Goal: Transaction & Acquisition: Purchase product/service

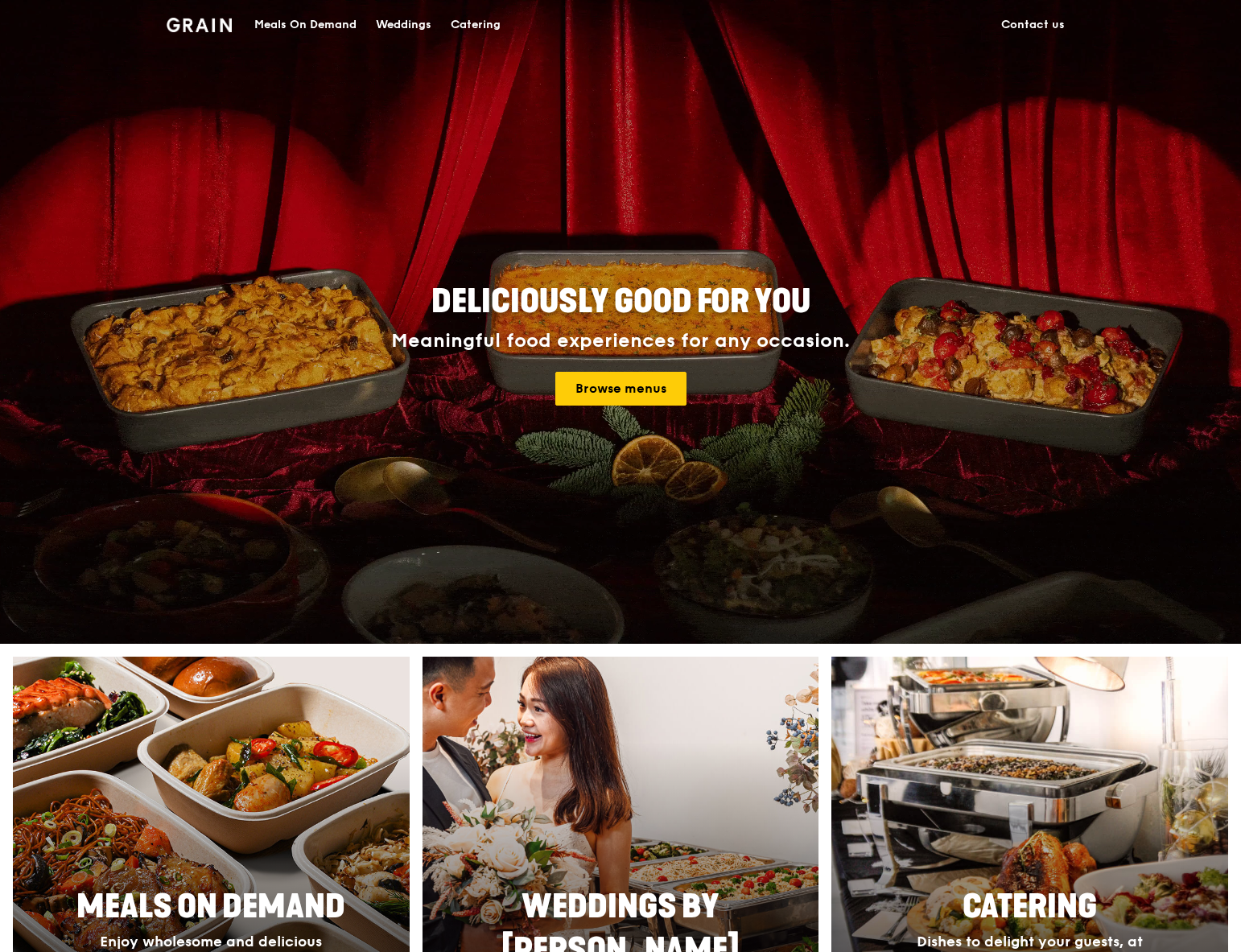
click at [494, 28] on div "Catering" at bounding box center [476, 25] width 50 height 48
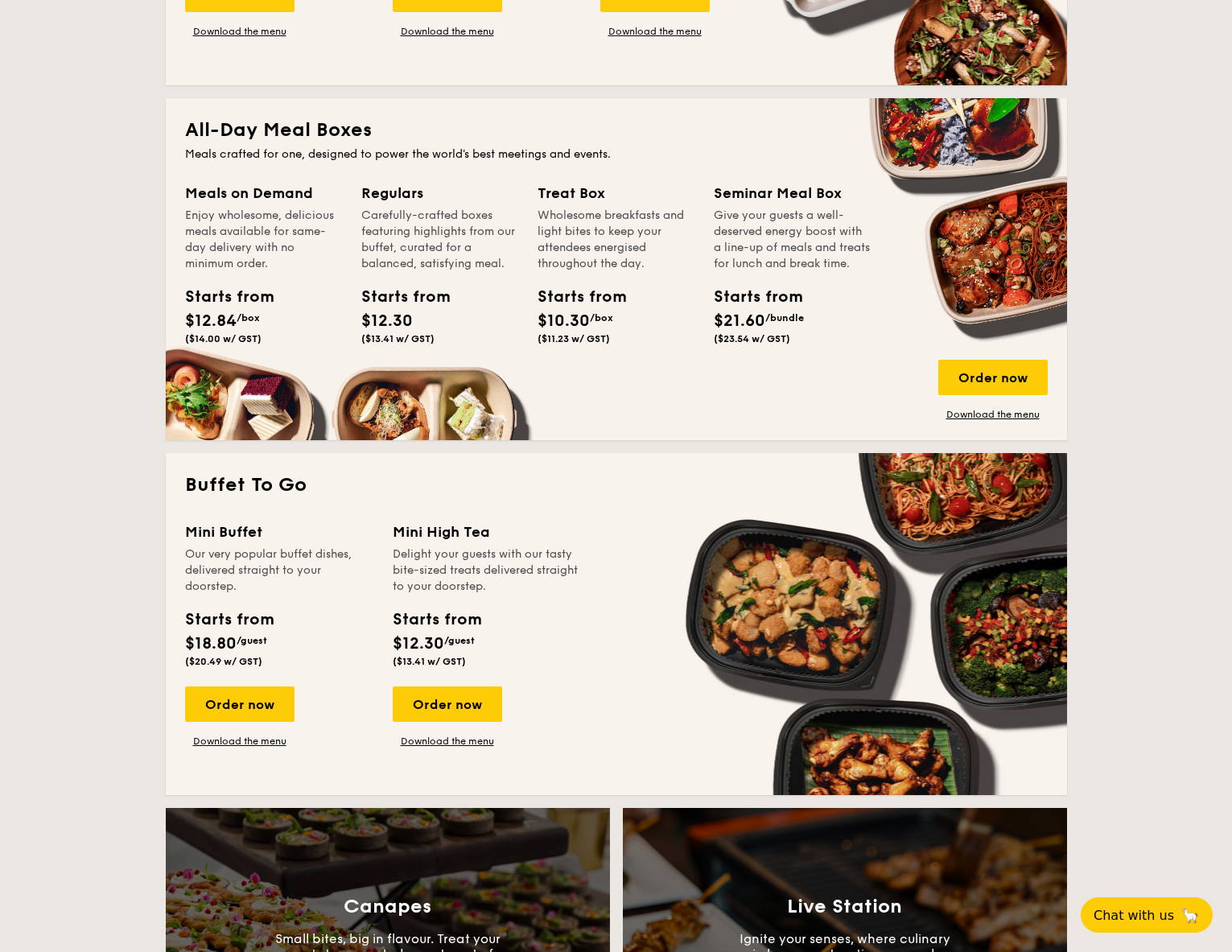
scroll to position [997, 0]
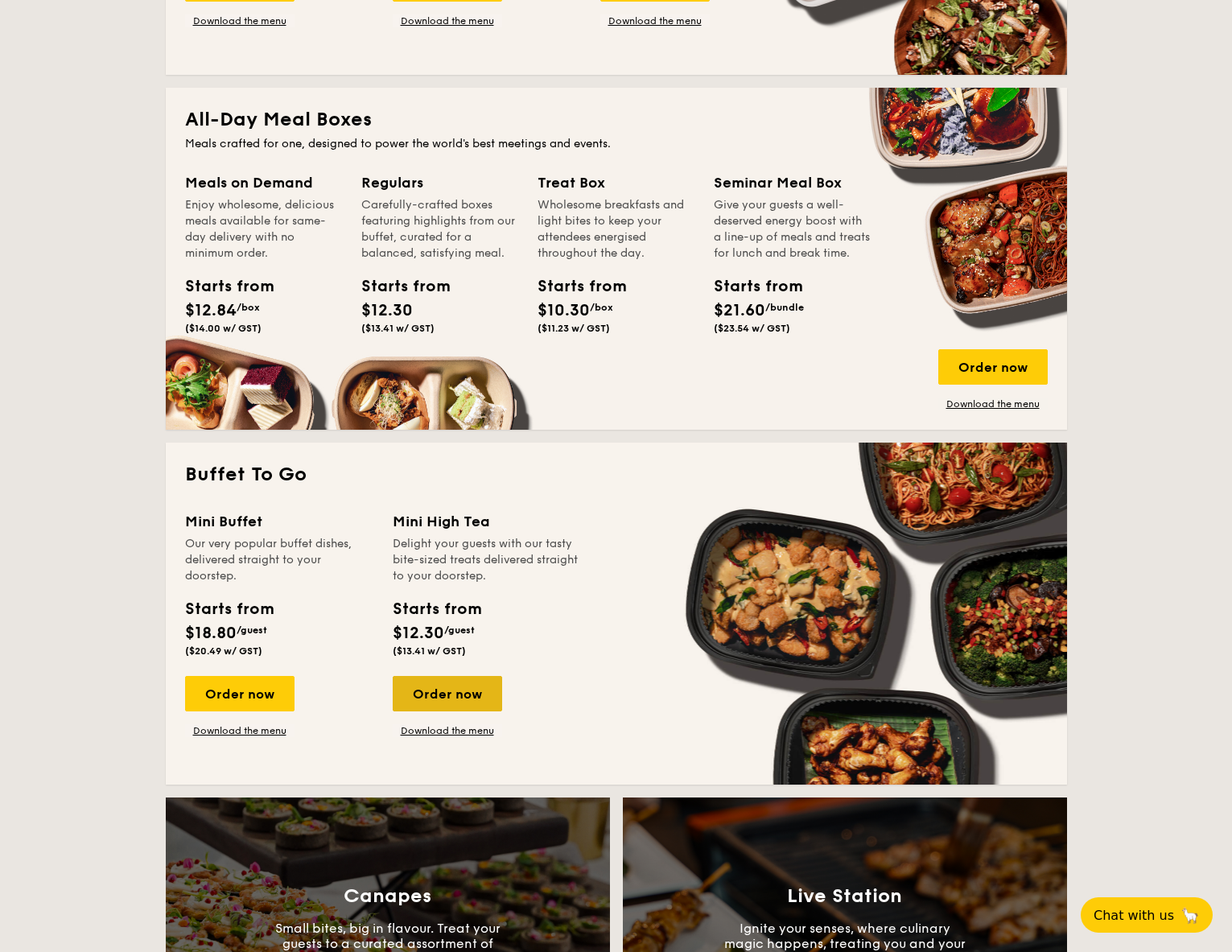
click at [482, 679] on div "Order now" at bounding box center [448, 693] width 110 height 36
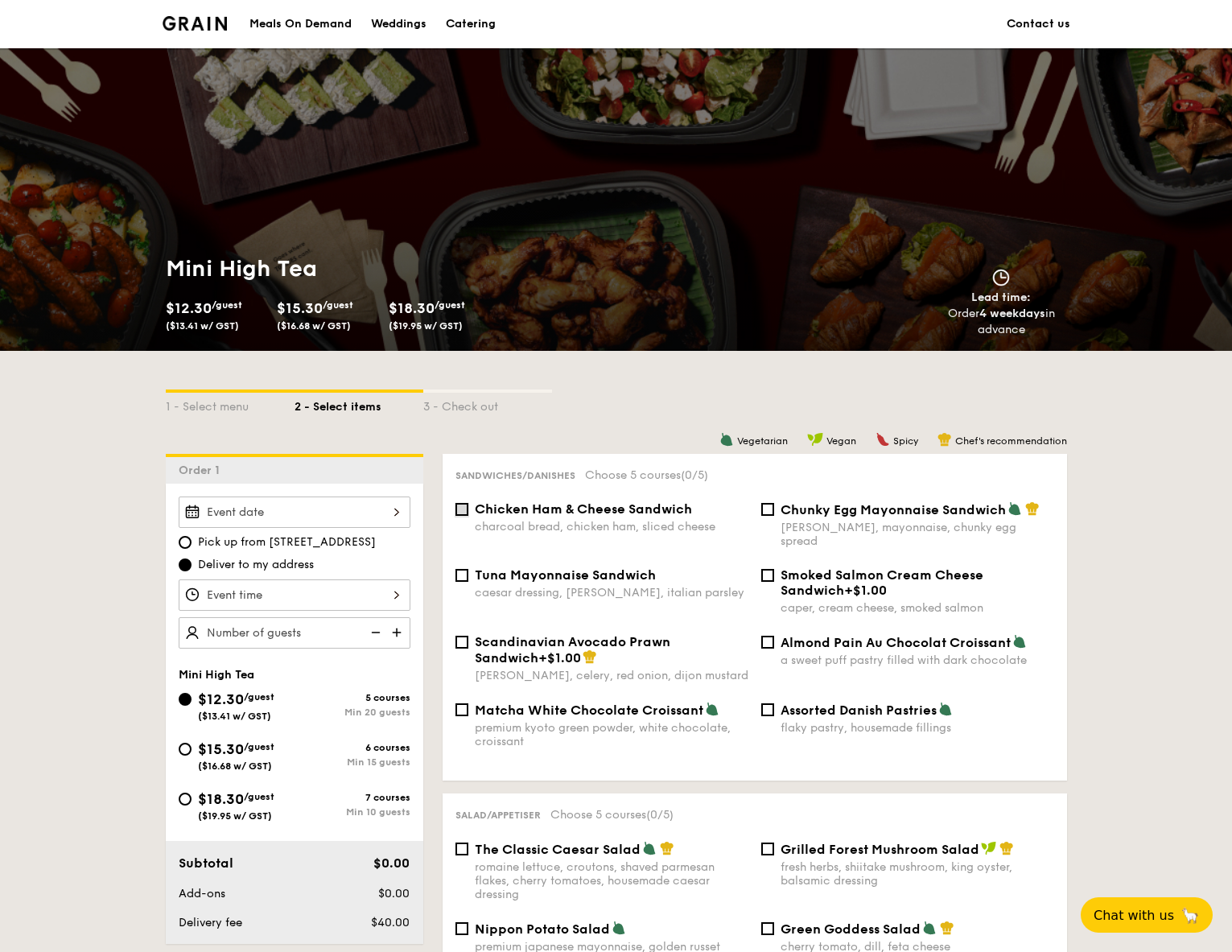
click at [459, 511] on input "Chicken Ham & Cheese Sandwich charcoal bread, chicken ham, sliced cheese" at bounding box center [461, 509] width 13 height 13
checkbox input "true"
click at [772, 510] on input "Chunky Egg Mayonnaise Sandwich dijon mustard, mayonnaise, chunky egg spread" at bounding box center [767, 509] width 13 height 13
checkbox input "true"
click at [770, 636] on input "Almond Pain Au Chocolat Croissant a sweet puff pastry filled with dark chocolate" at bounding box center [767, 641] width 13 height 13
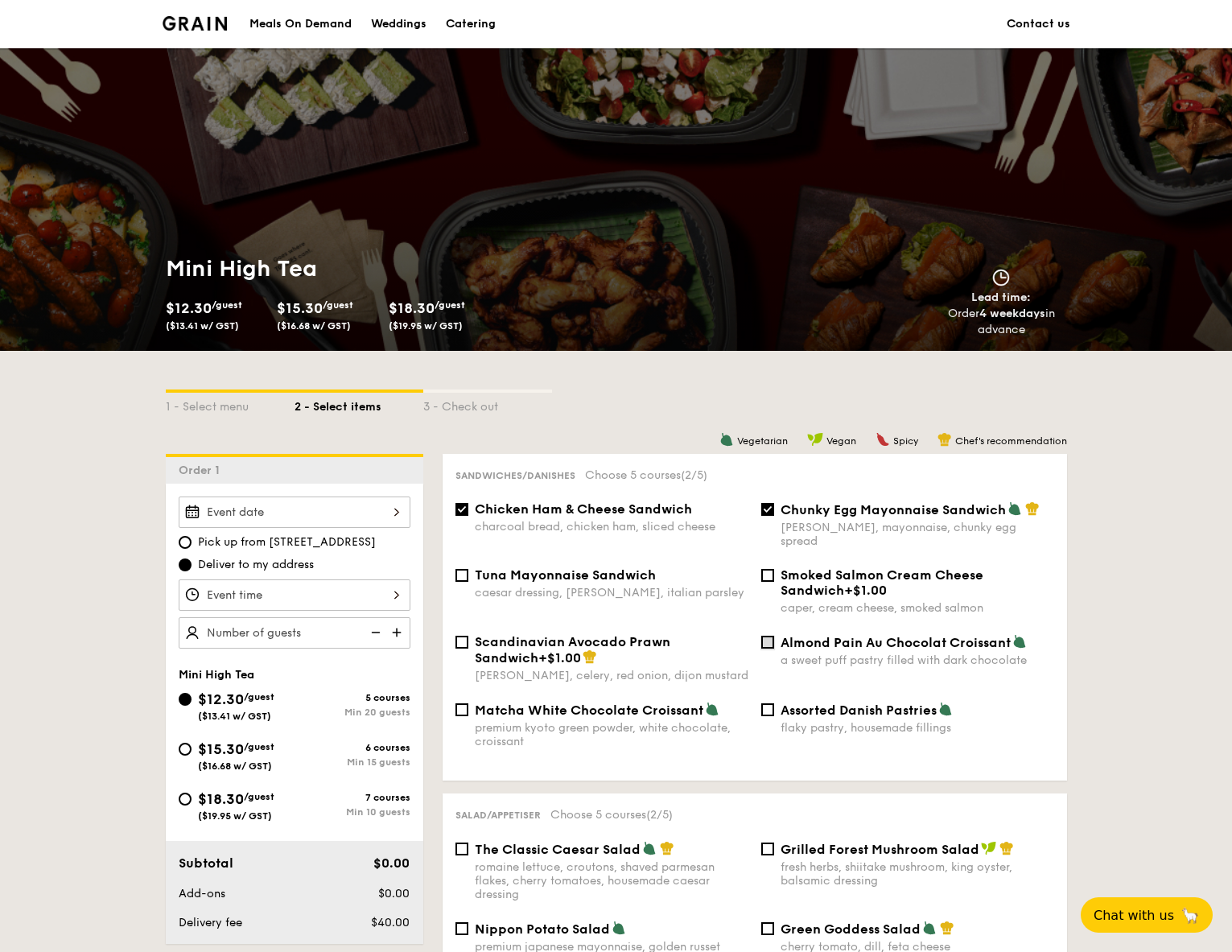
checkbox input "true"
click at [581, 703] on span "Matcha White Chocolate Croissant" at bounding box center [589, 710] width 229 height 15
click at [468, 704] on input "Matcha White Chocolate Croissant premium kyoto green powder, white chocolate, c…" at bounding box center [461, 710] width 13 height 13
checkbox input "true"
click at [770, 704] on input "Assorted Danish Pastries flaky pastry, housemade fillings" at bounding box center [767, 710] width 13 height 13
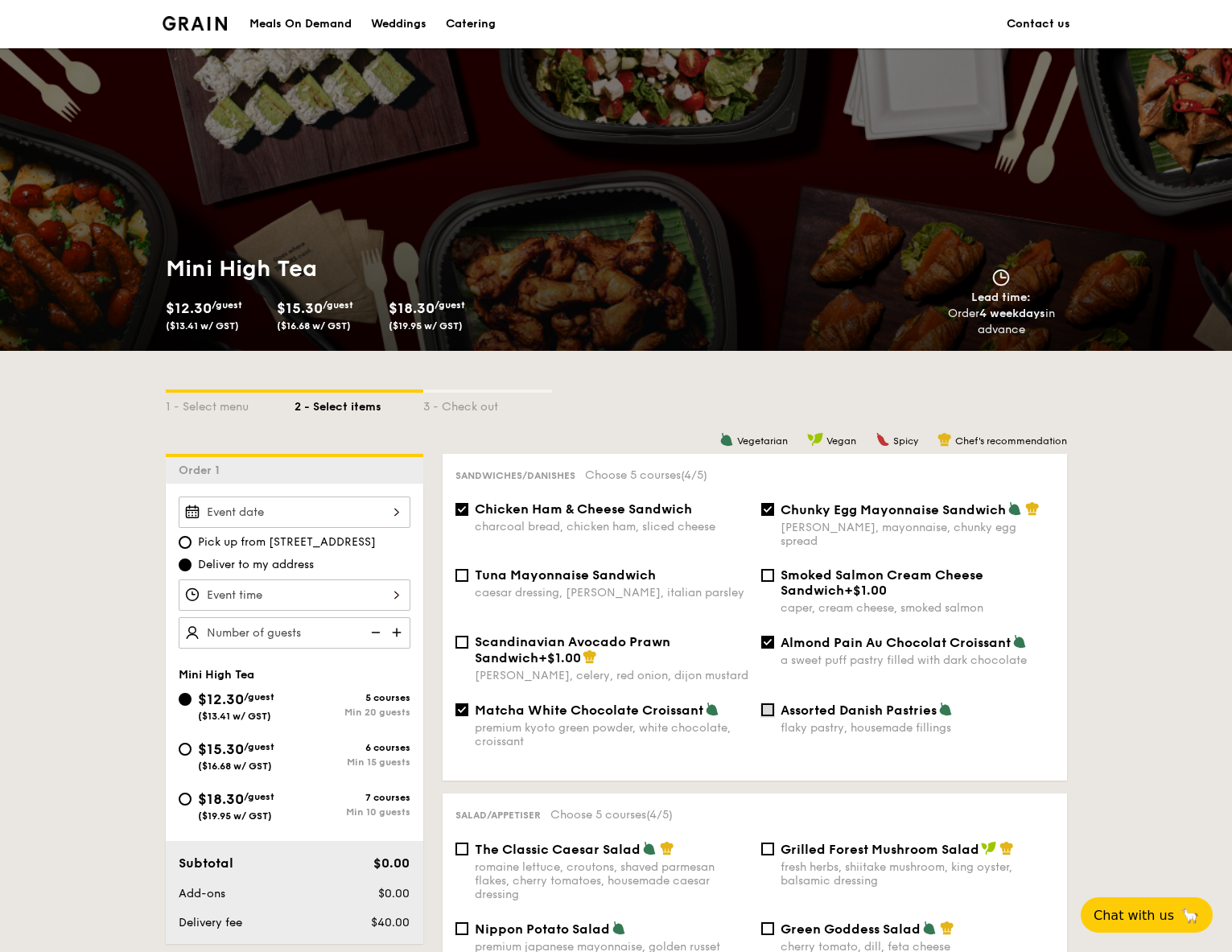
checkbox input "true"
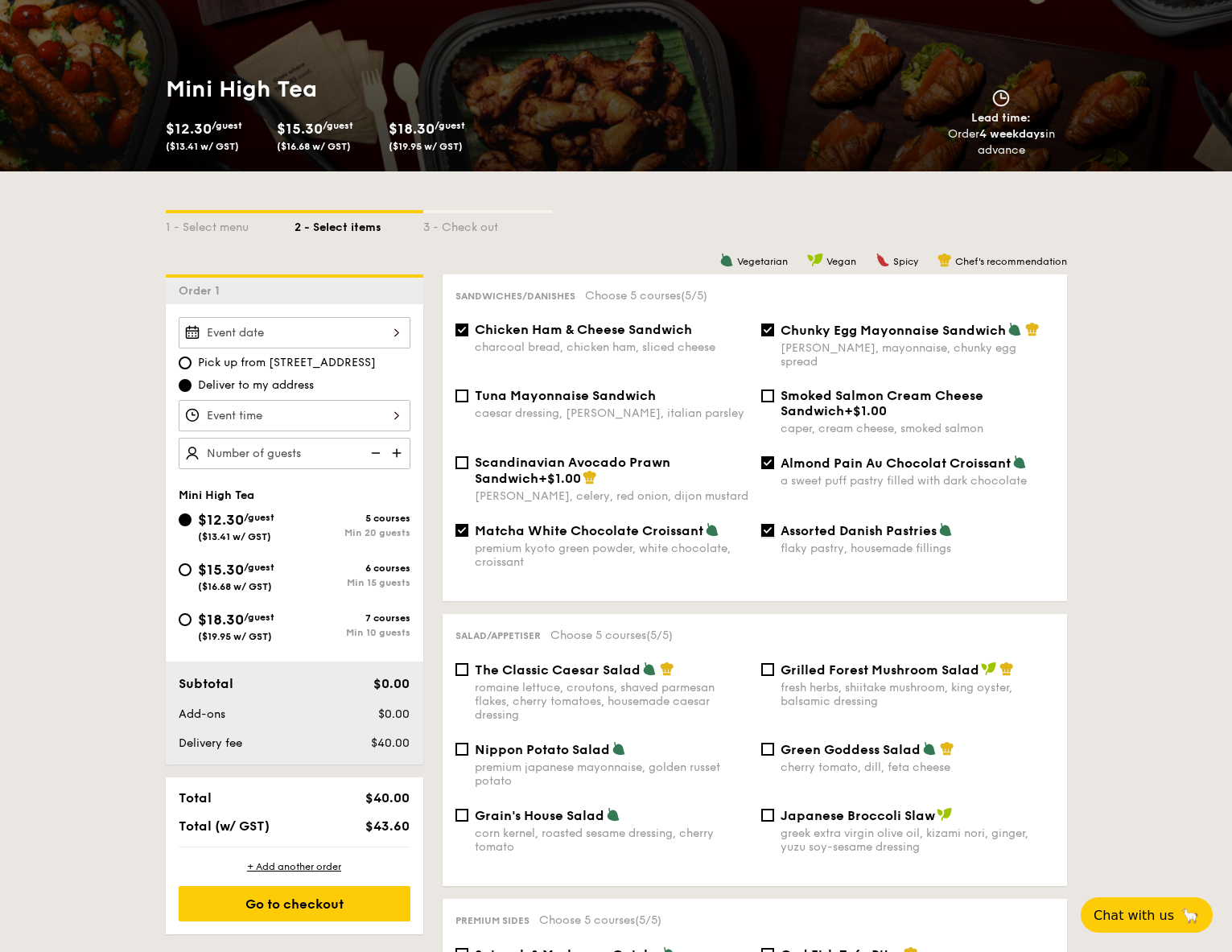
scroll to position [218, 0]
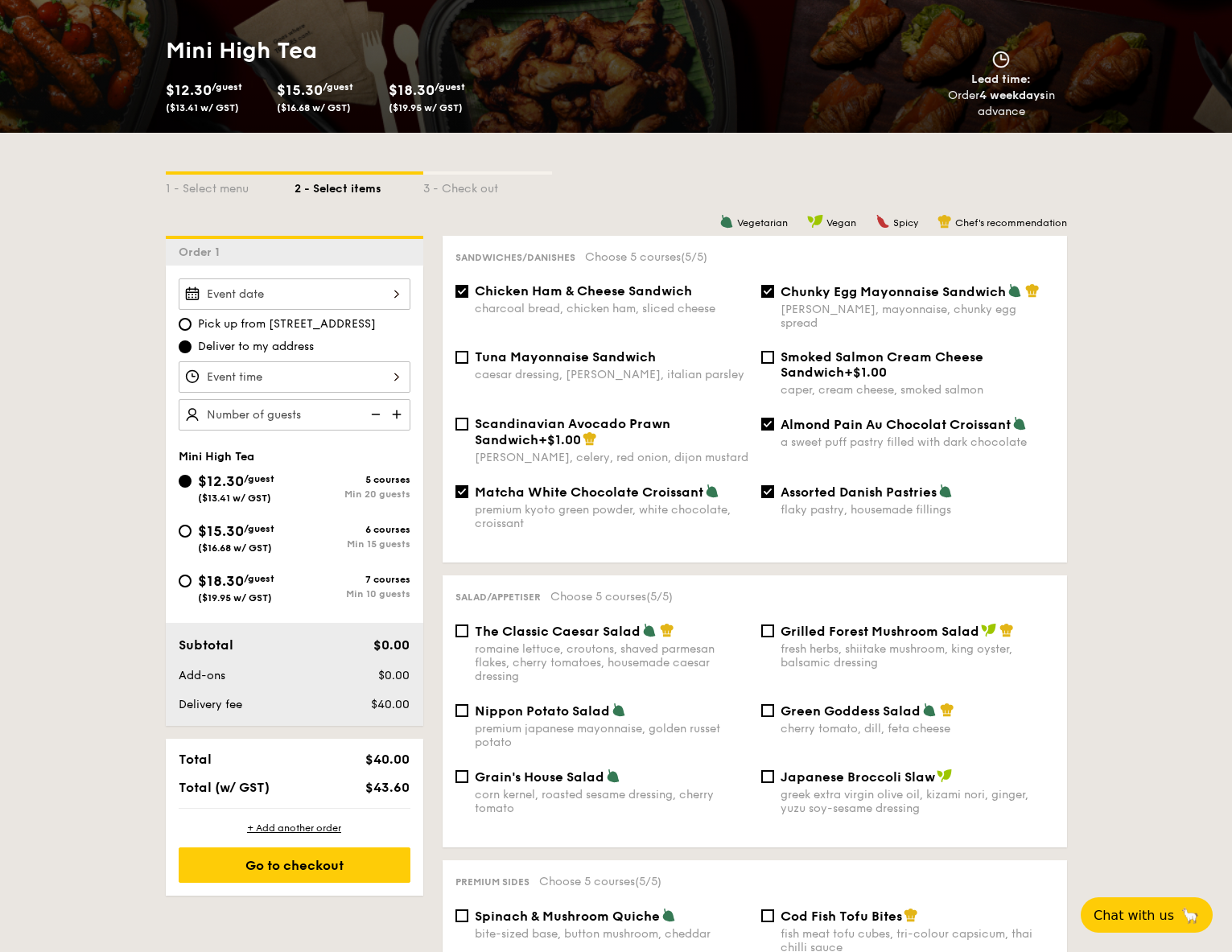
click at [268, 295] on div at bounding box center [294, 294] width 231 height 31
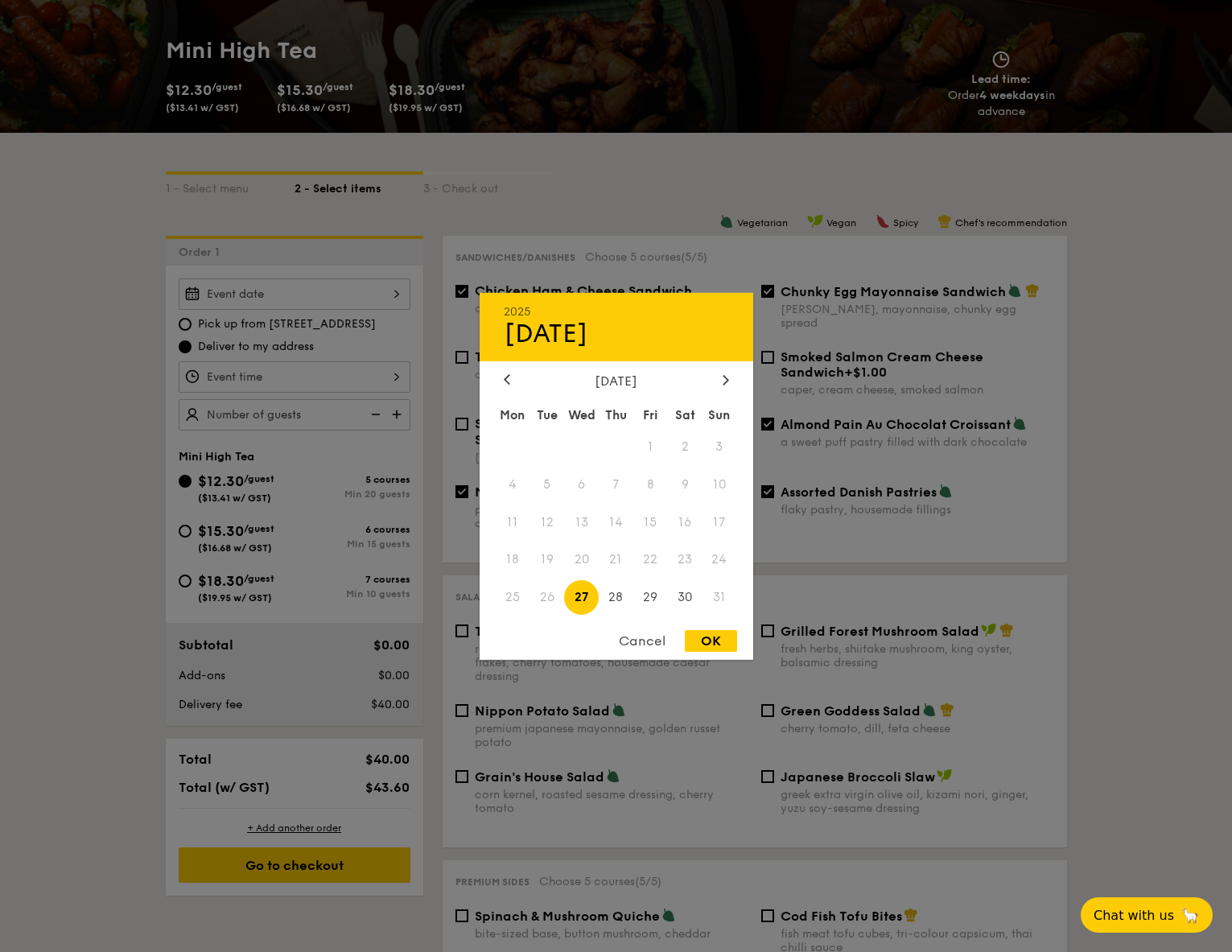
click at [548, 600] on span "26" at bounding box center [546, 597] width 35 height 35
click at [648, 646] on div "Cancel" at bounding box center [642, 641] width 79 height 22
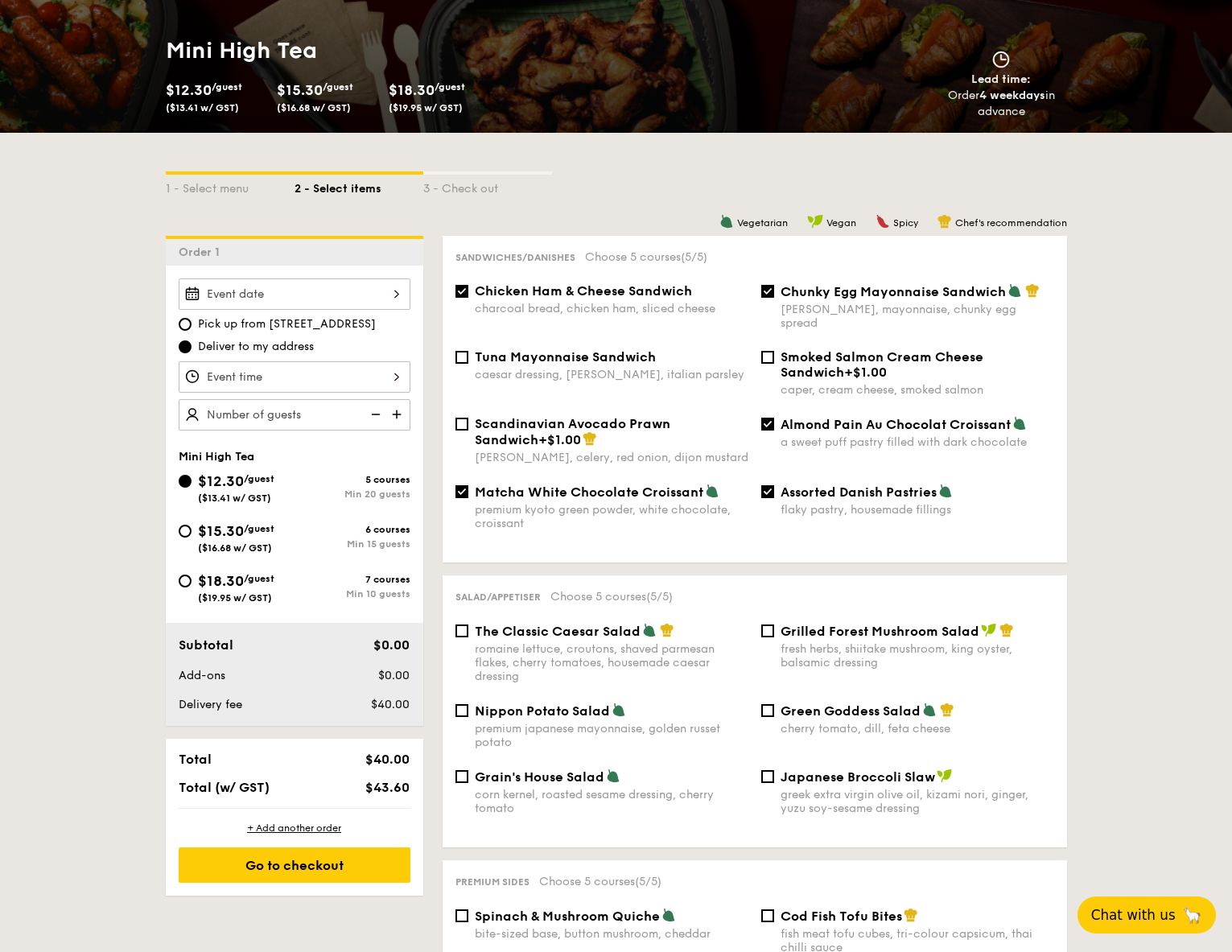
click at [1151, 921] on span "Chat with us" at bounding box center [1133, 915] width 84 height 16
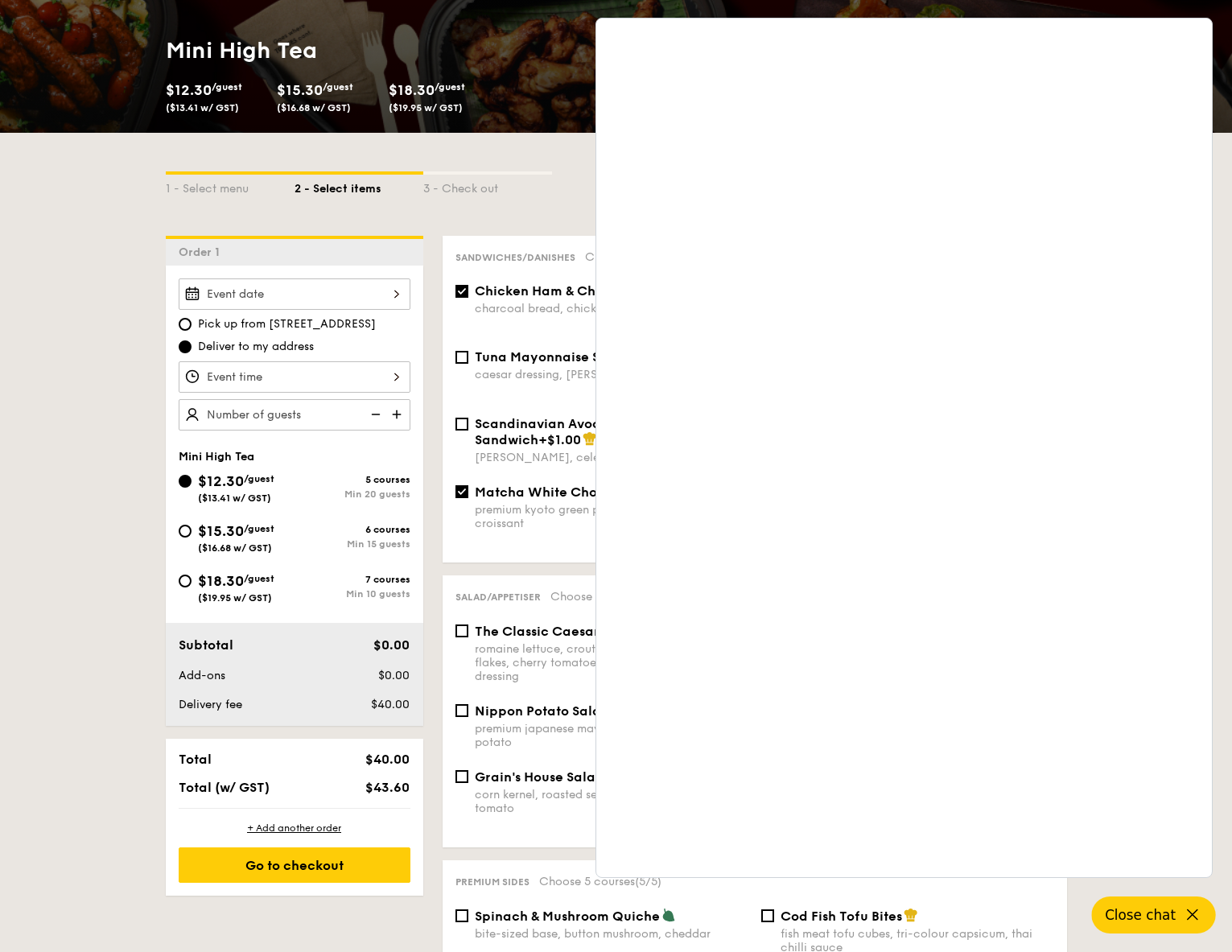
click at [375, 298] on div at bounding box center [294, 294] width 231 height 31
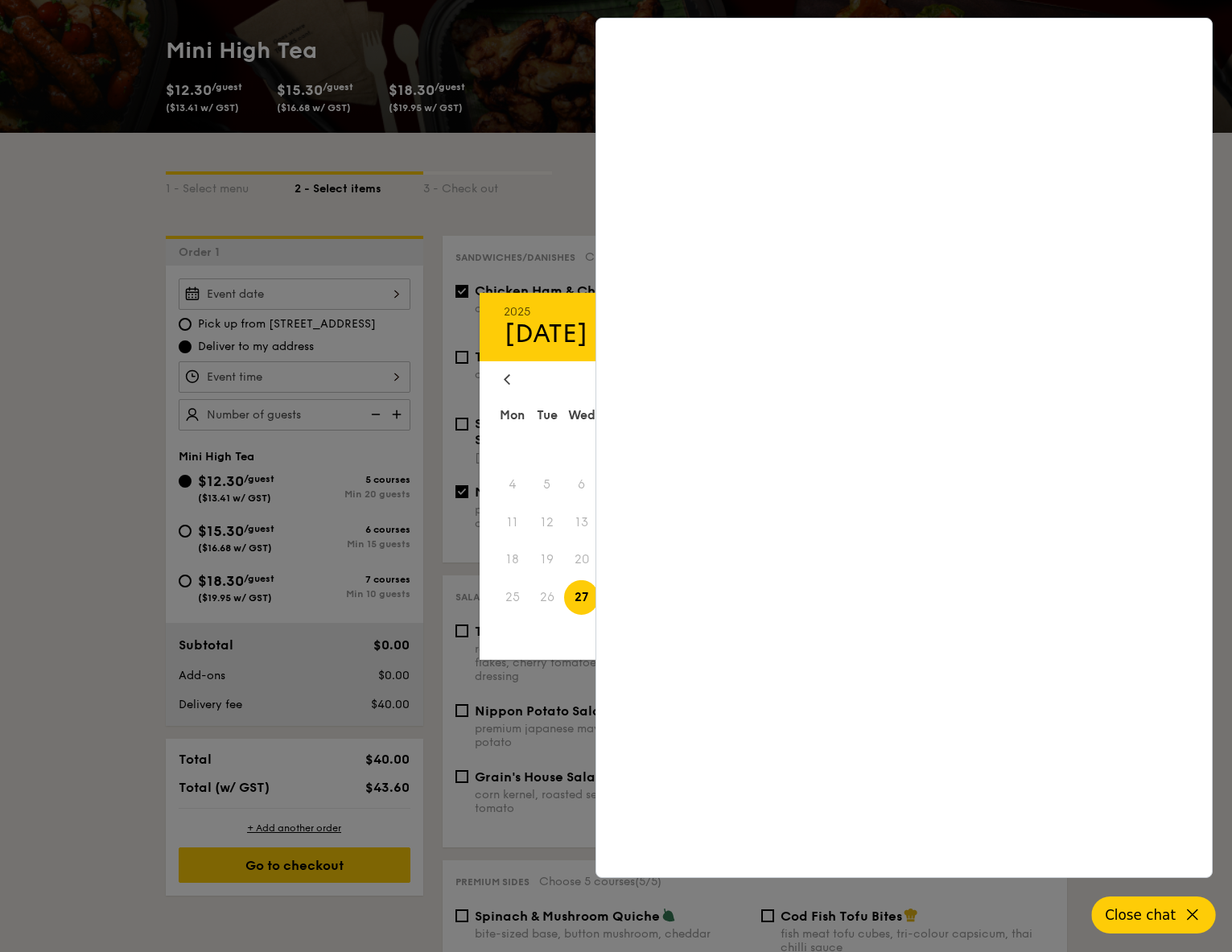
click at [341, 324] on div at bounding box center [616, 476] width 1232 height 952
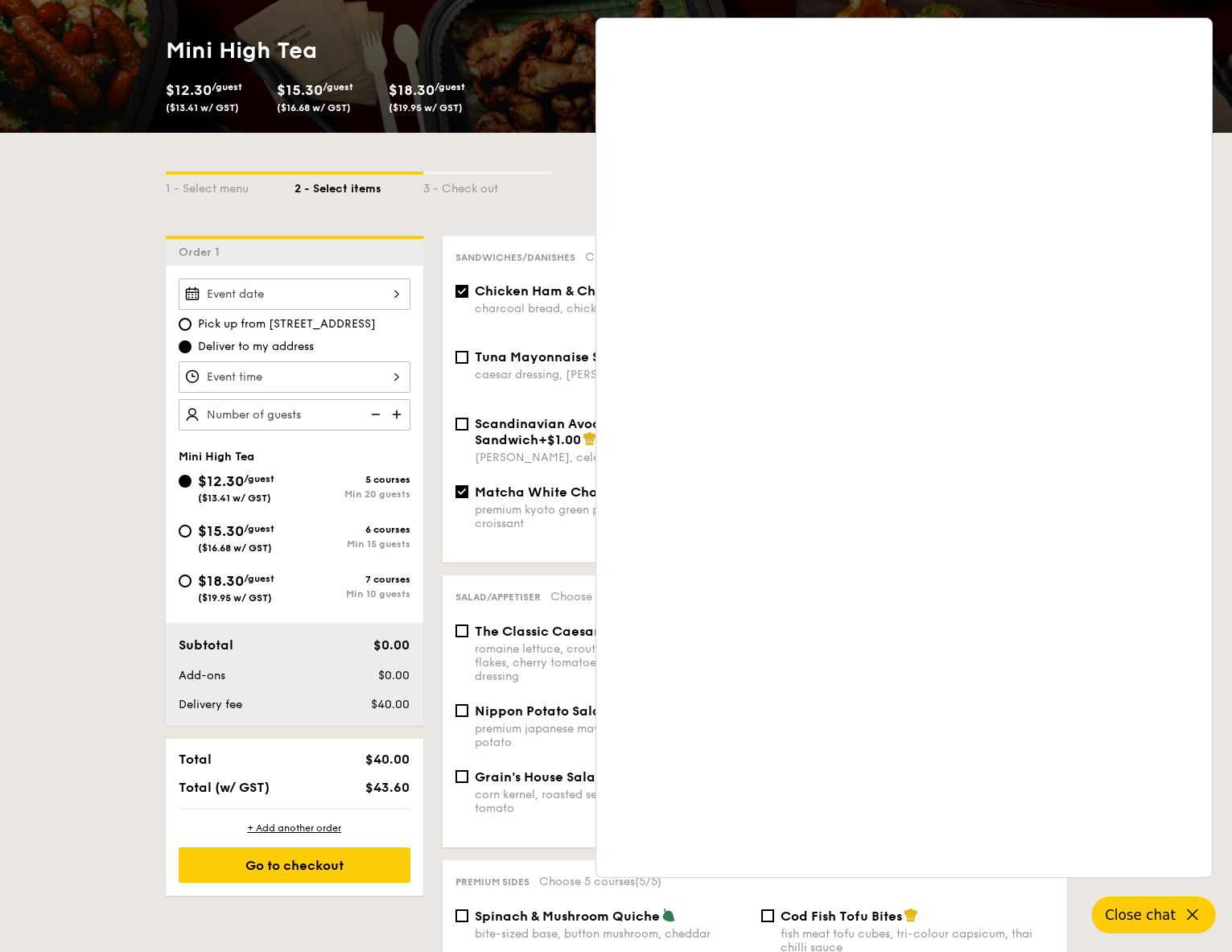
click at [342, 324] on span "Pick up from 5 Burn Road #05-01" at bounding box center [287, 324] width 178 height 16
click at [191, 324] on input "Pick up from 5 Burn Road #05-01" at bounding box center [185, 324] width 13 height 13
radio input "true"
click at [394, 267] on div "Pick up from 5 Burn Road #05-01 Deliver to my address Mini High Tea $12.30 /gue…" at bounding box center [294, 495] width 258 height 460
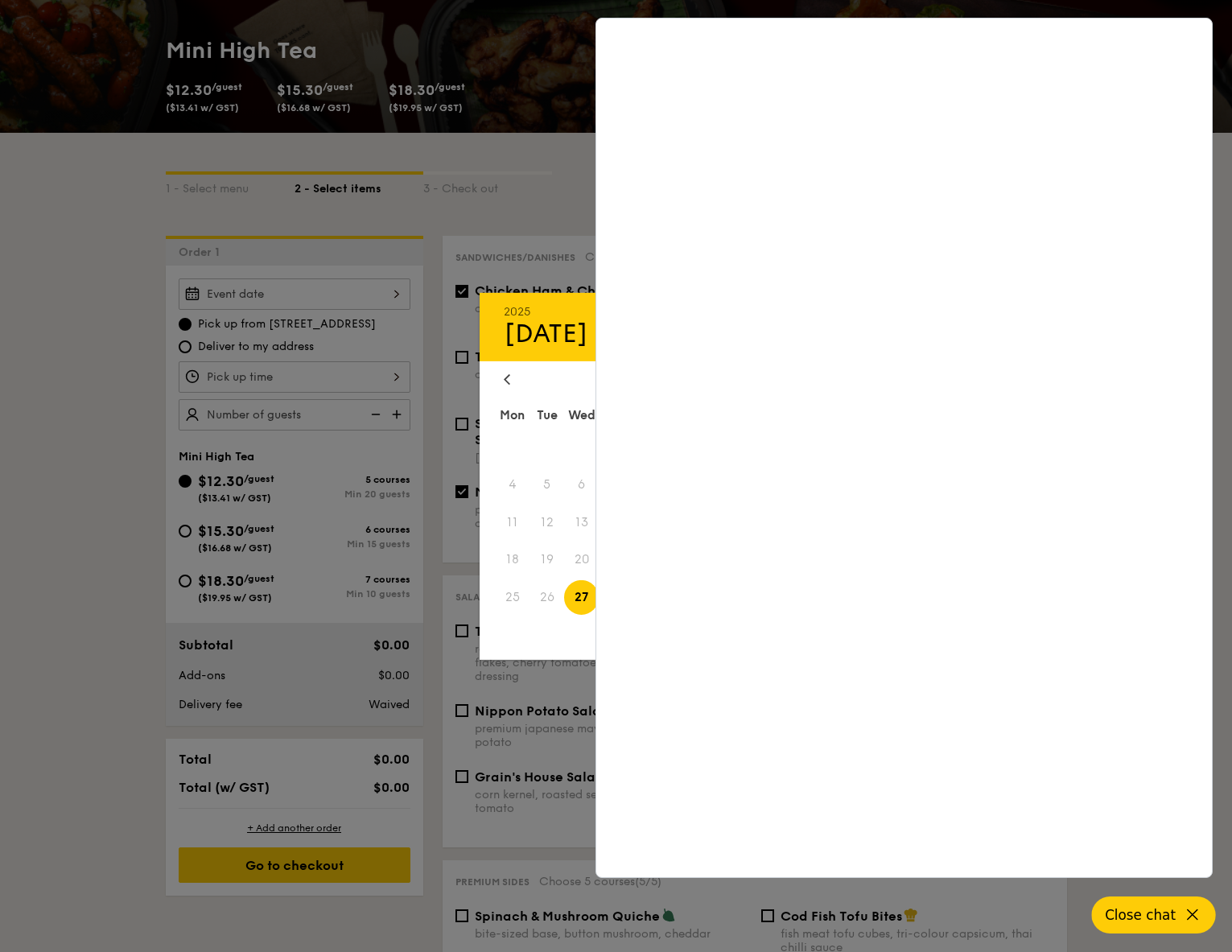
click at [394, 283] on div "2025 Aug 27 August 2025 Mon Tue Wed Thu Fri Sat Sun 1 2 3 4 5 6 7 8 9 10 11 12 …" at bounding box center [294, 294] width 231 height 31
click at [1195, 922] on icon at bounding box center [1192, 915] width 20 height 20
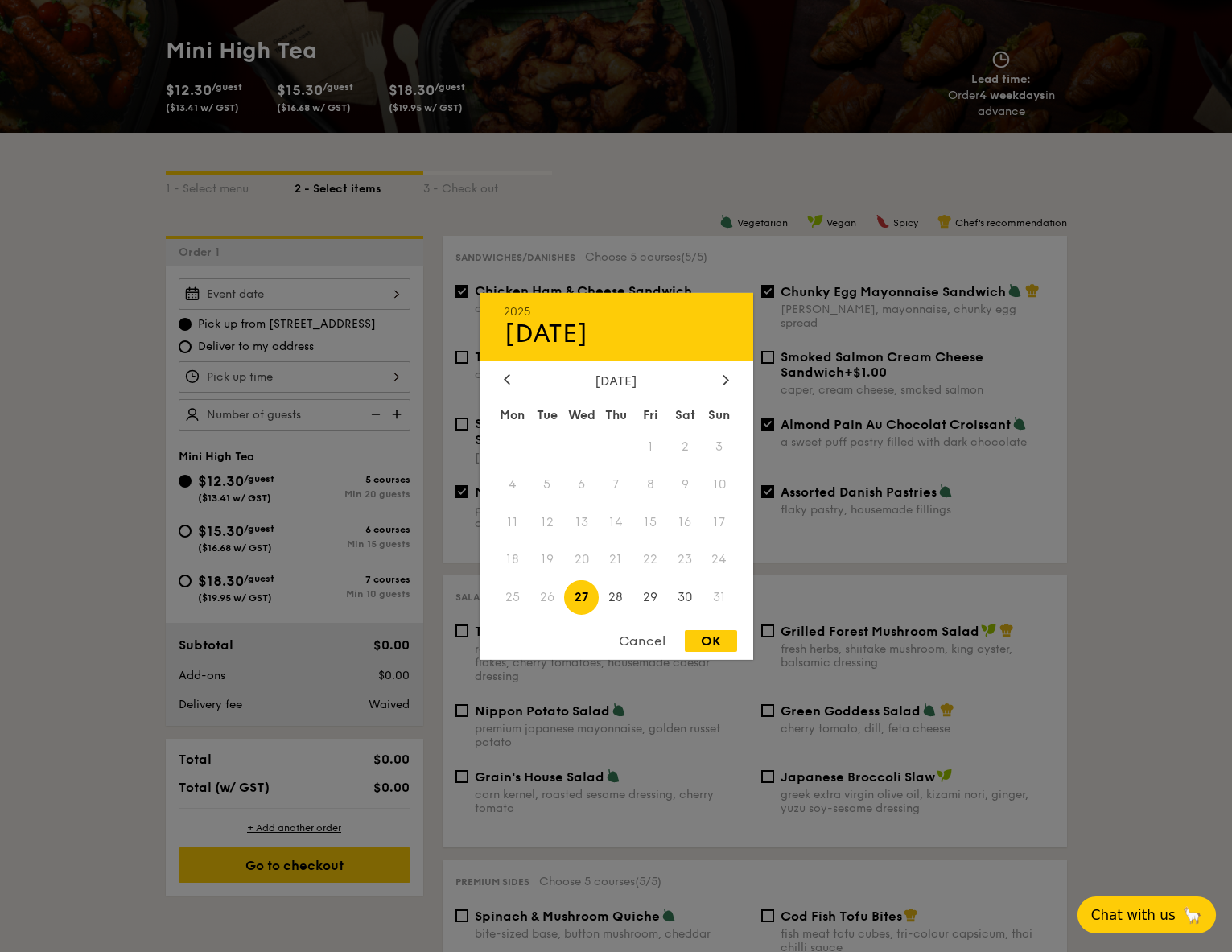
click at [215, 344] on div at bounding box center [616, 476] width 1232 height 952
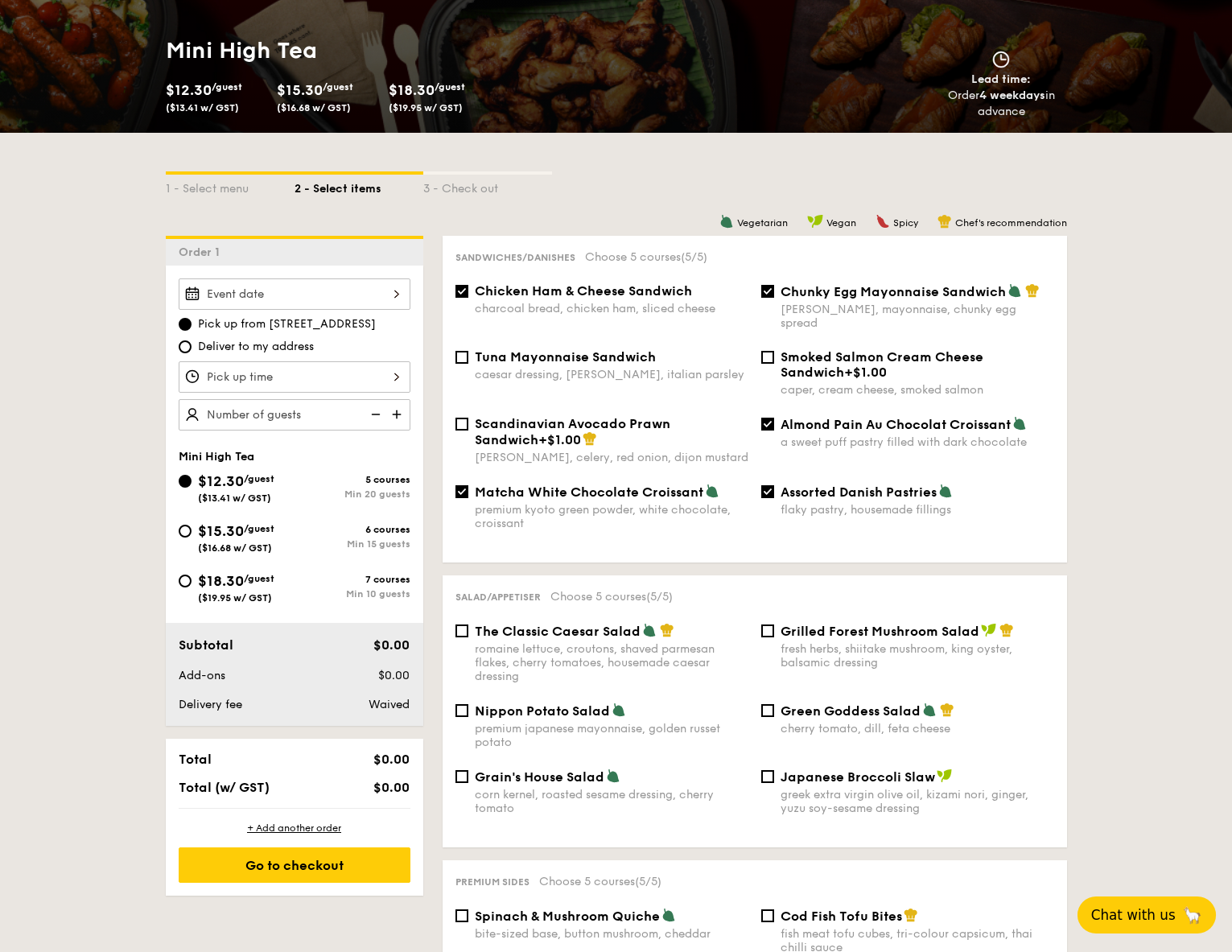
click at [214, 347] on span "Deliver to my address" at bounding box center [256, 346] width 116 height 16
click at [191, 347] on input "Deliver to my address" at bounding box center [185, 346] width 13 height 13
radio input "true"
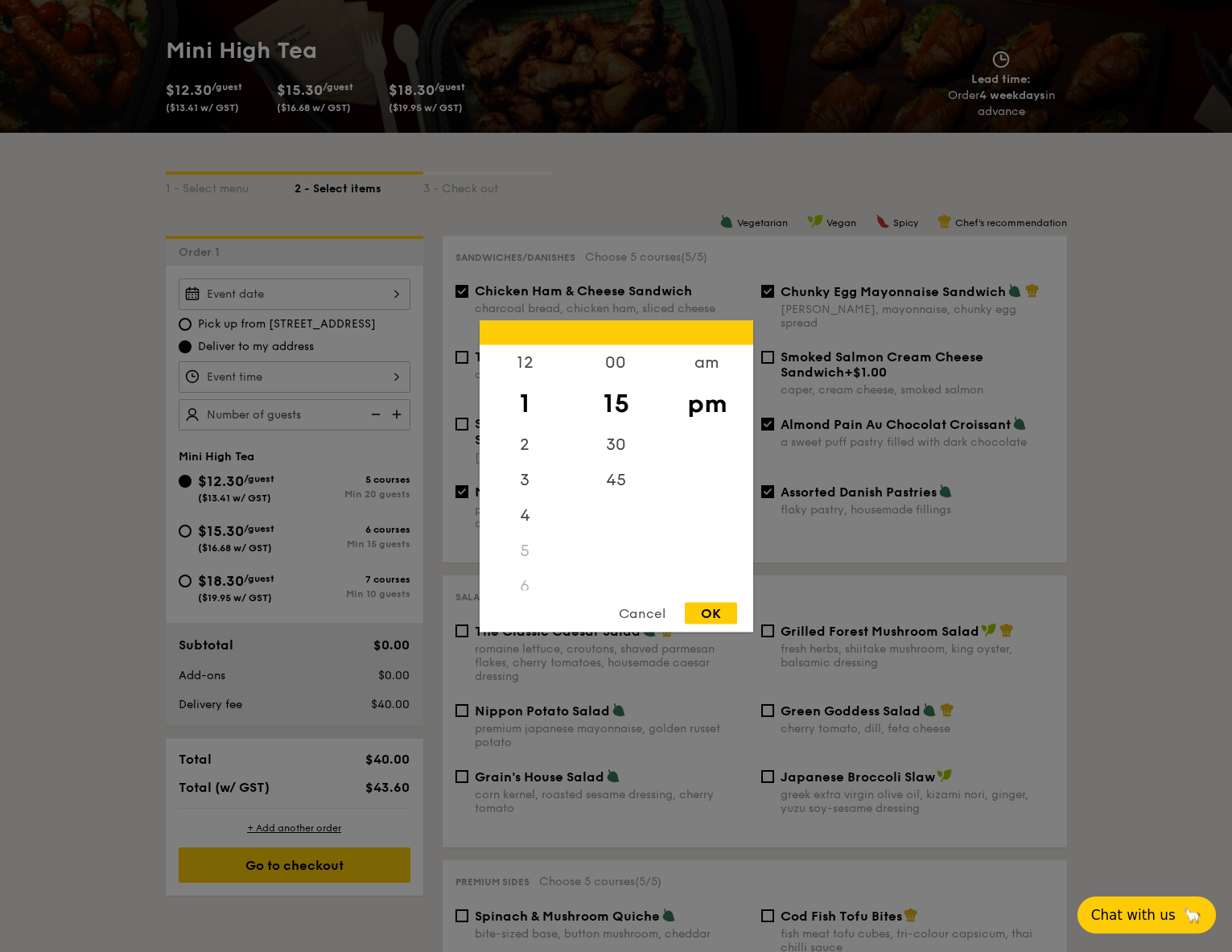
click at [288, 381] on div "12 1 2 3 4 5 6 7 8 9 10 11 00 15 30 45 am pm Cancel OK" at bounding box center [294, 377] width 231 height 31
drag, startPoint x: 515, startPoint y: 533, endPoint x: 516, endPoint y: 493, distance: 40.0
click at [516, 493] on div "12 1 2 3 4 5 6 7 8 9 10 11" at bounding box center [525, 467] width 91 height 245
click at [521, 440] on div "2" at bounding box center [525, 449] width 91 height 47
click at [616, 443] on div "30" at bounding box center [616, 449] width 91 height 47
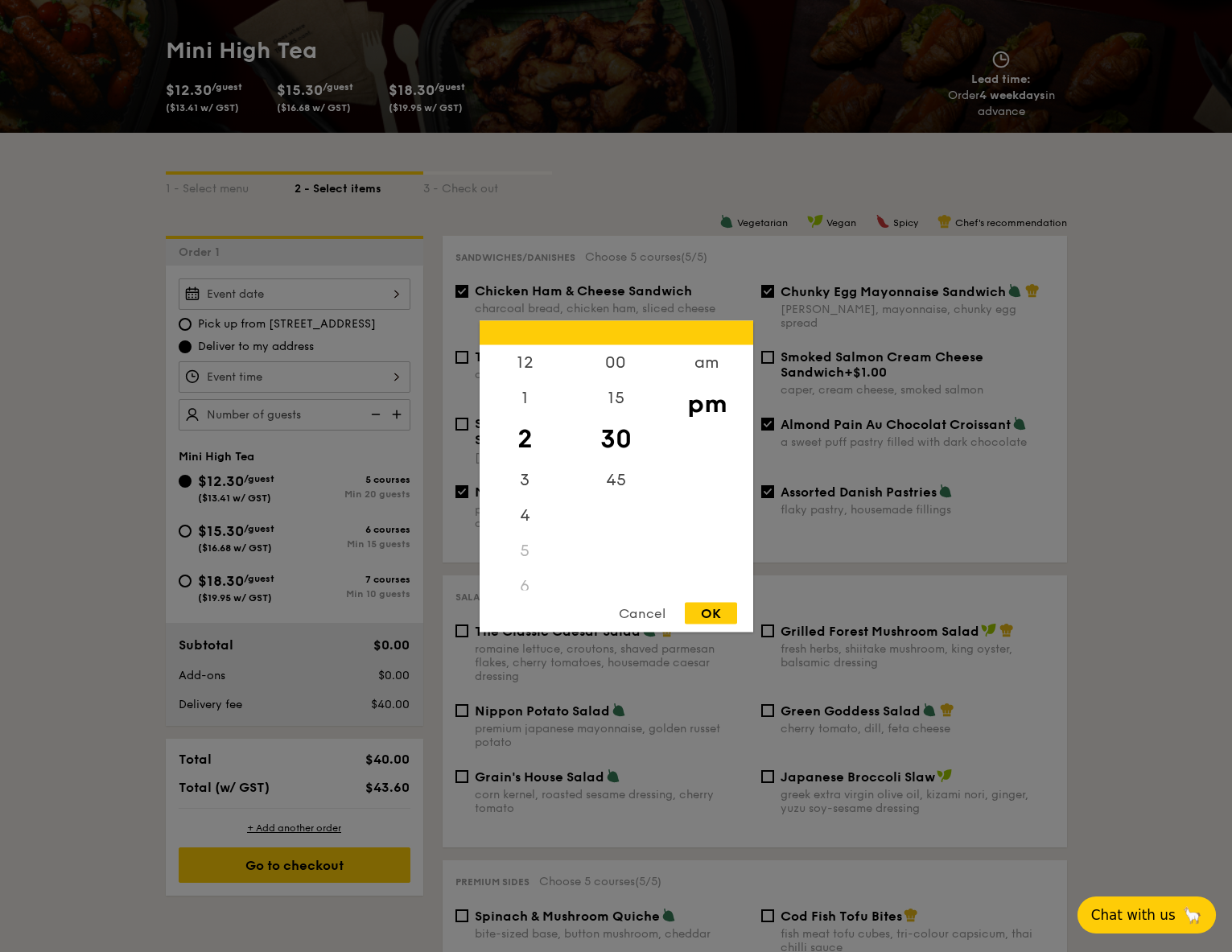
click at [701, 609] on div "OK" at bounding box center [710, 613] width 52 height 22
type input "2:30PM"
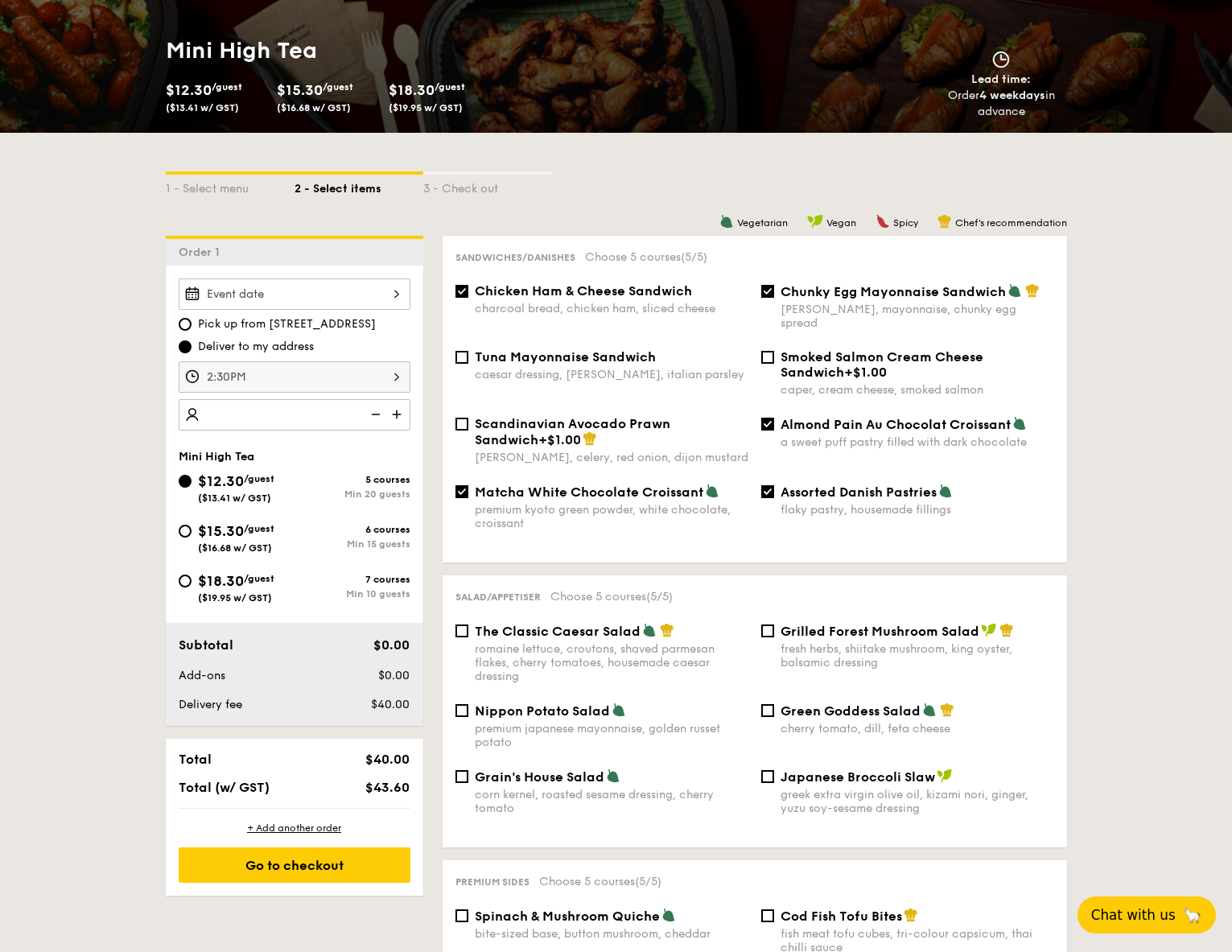
click at [395, 416] on img at bounding box center [398, 414] width 24 height 31
click at [392, 416] on img at bounding box center [398, 414] width 24 height 31
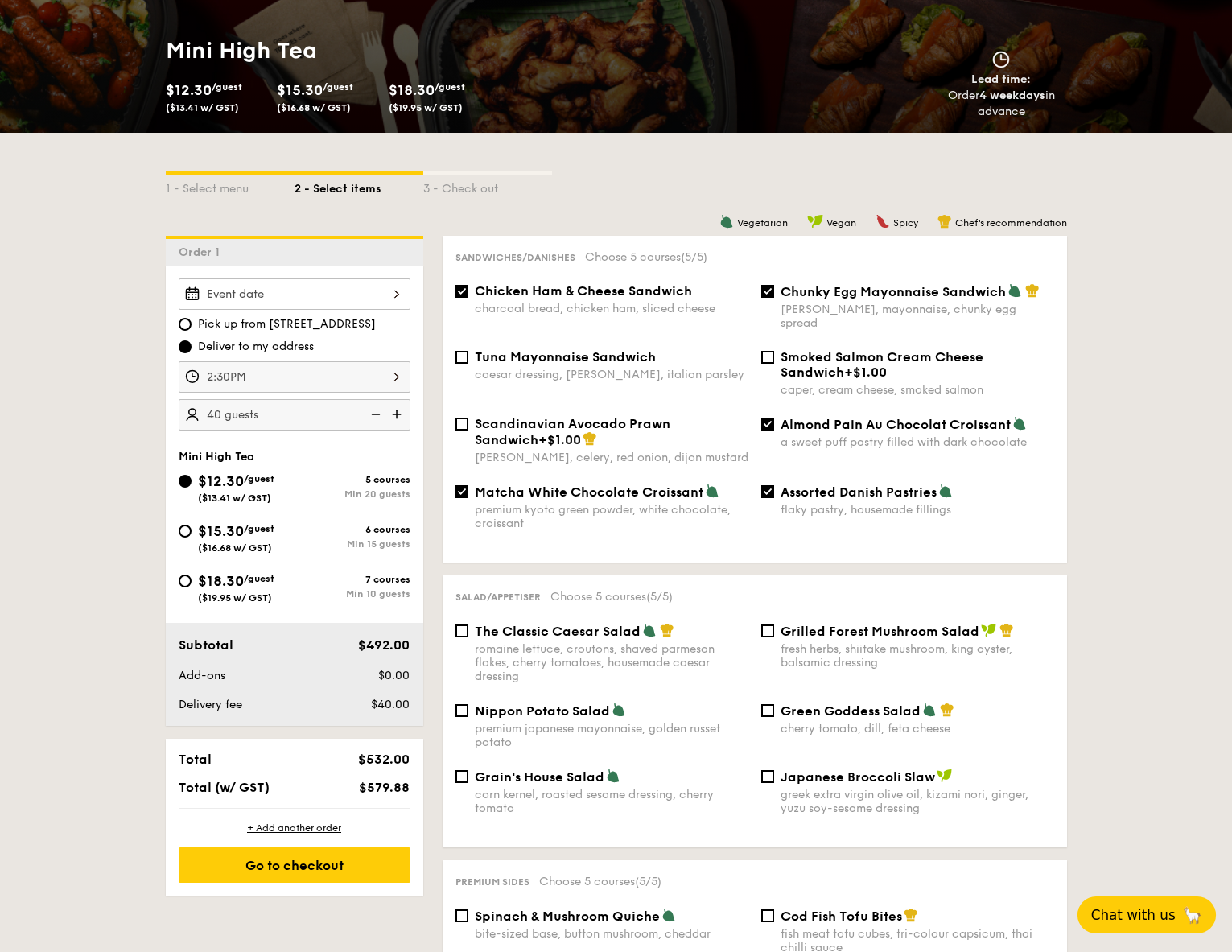
click at [392, 416] on img at bounding box center [398, 414] width 24 height 31
type input "50 guests"
click at [753, 588] on div "Salad/Appetiser Choose 5 courses (5/5)" at bounding box center [755, 596] width 599 height 15
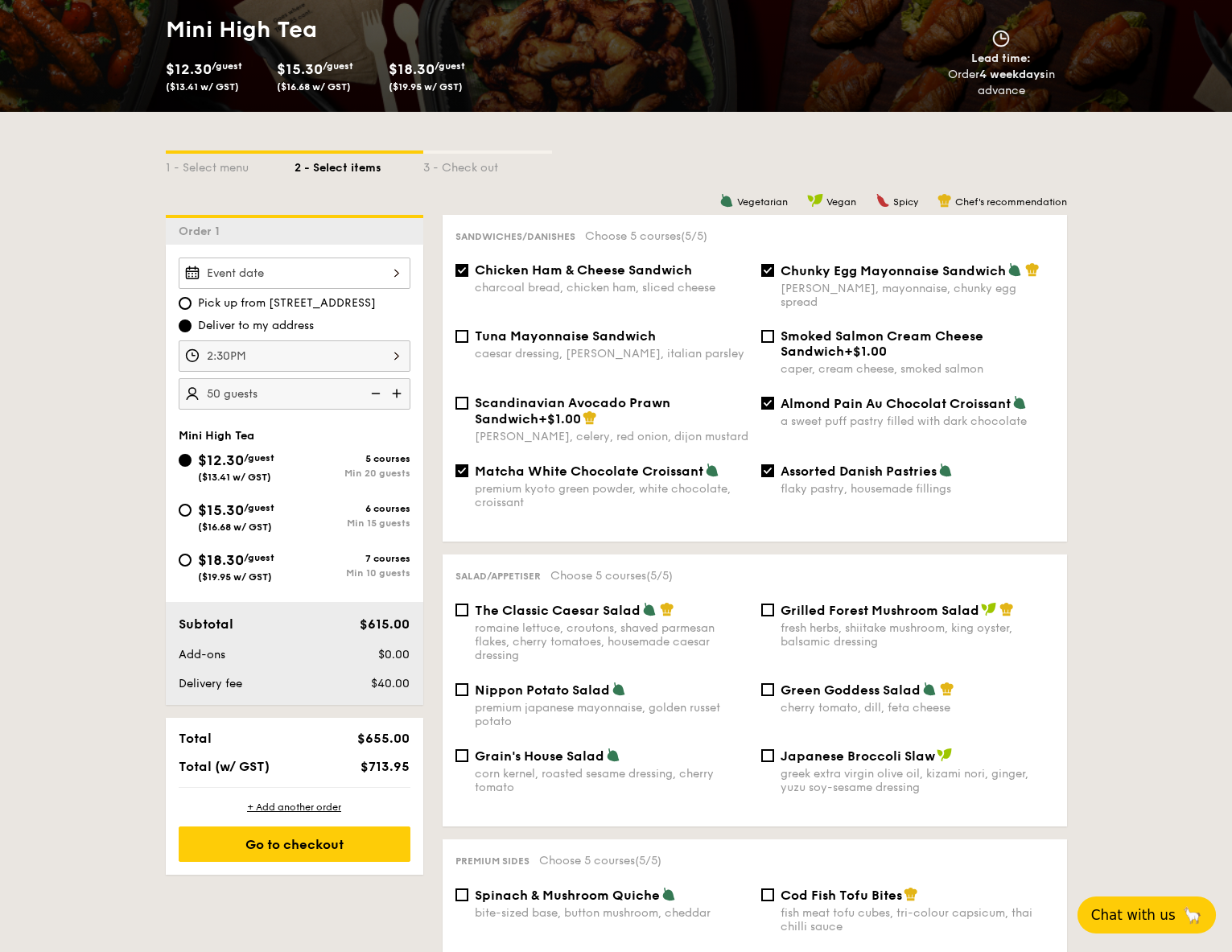
scroll to position [325, 0]
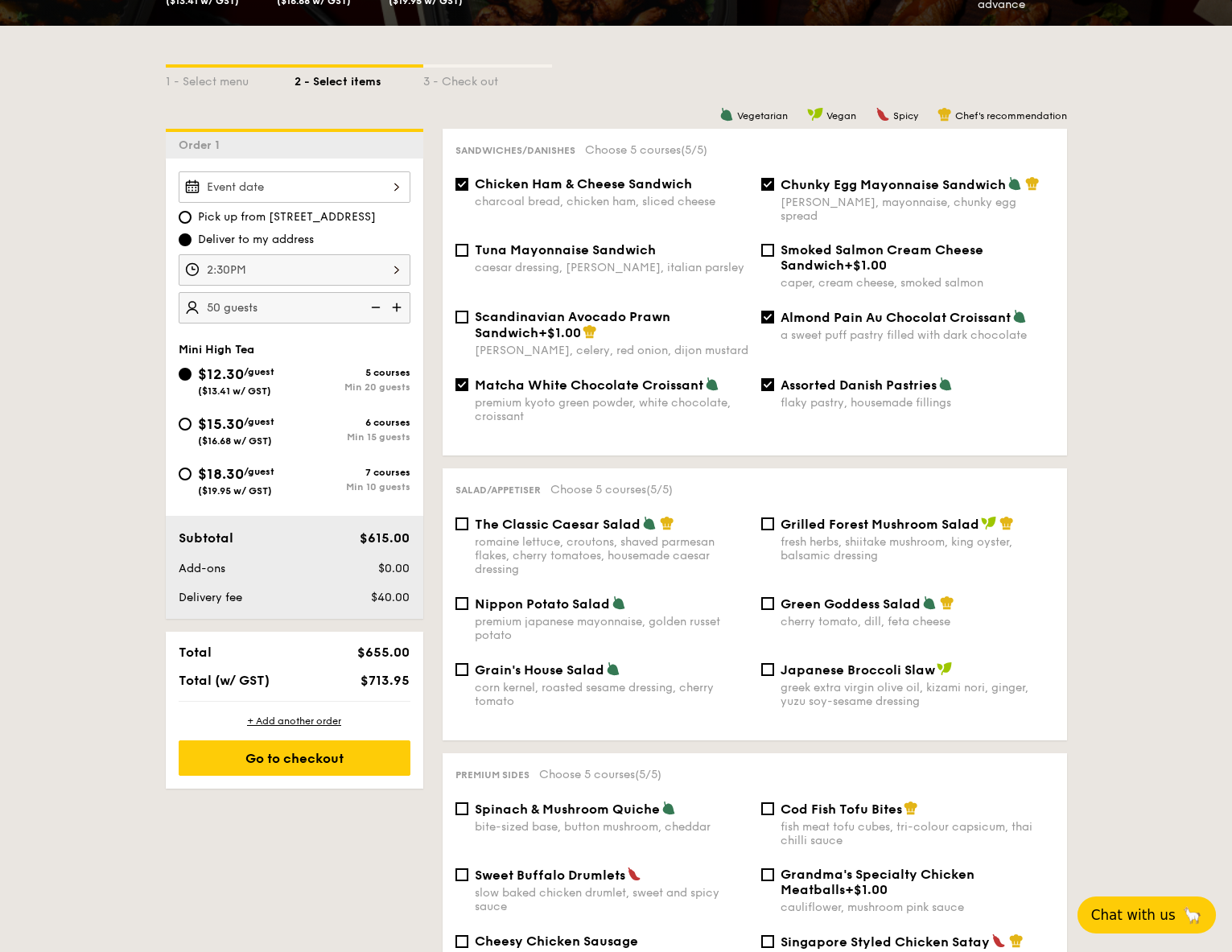
click at [498, 596] on span "Nippon Potato Salad" at bounding box center [542, 604] width 135 height 15
click at [468, 597] on input "Nippon Potato Salad premium japanese mayonnaise, golden russet potato" at bounding box center [461, 603] width 13 height 13
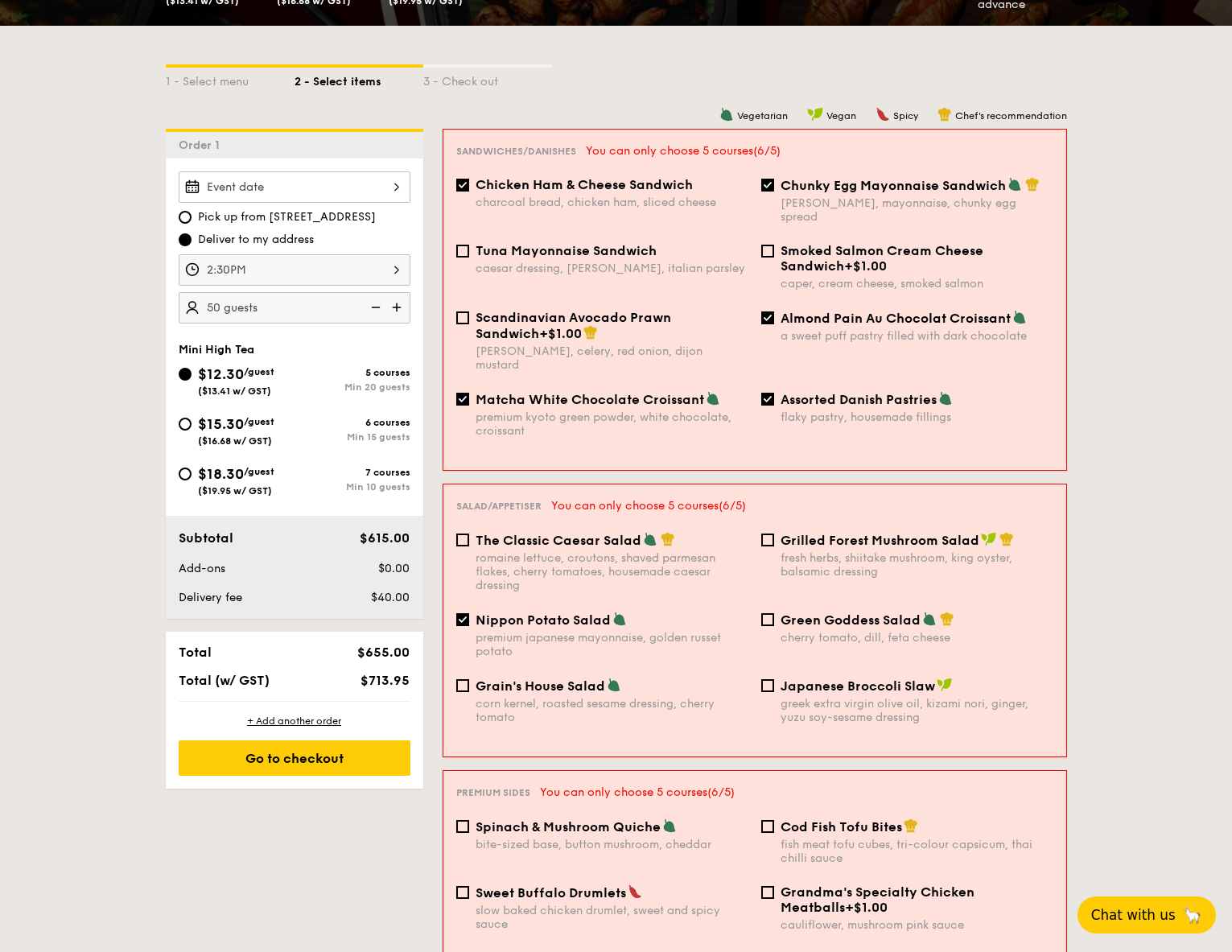
click at [528, 613] on span "Nippon Potato Salad" at bounding box center [543, 620] width 135 height 15
click at [469, 613] on input "Nippon Potato Salad premium japanese mayonnaise, golden russet potato" at bounding box center [462, 619] width 13 height 13
checkbox input "false"
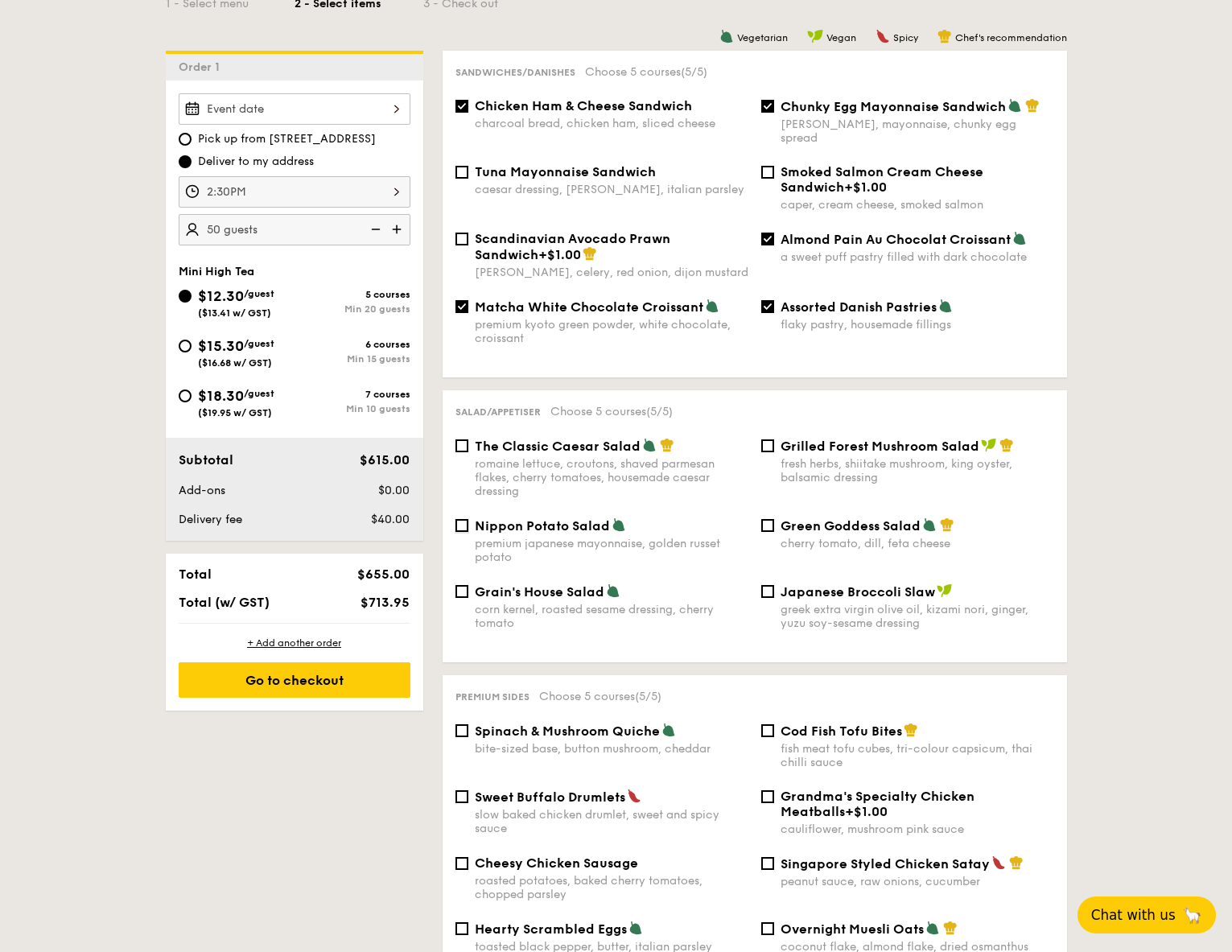
scroll to position [472, 0]
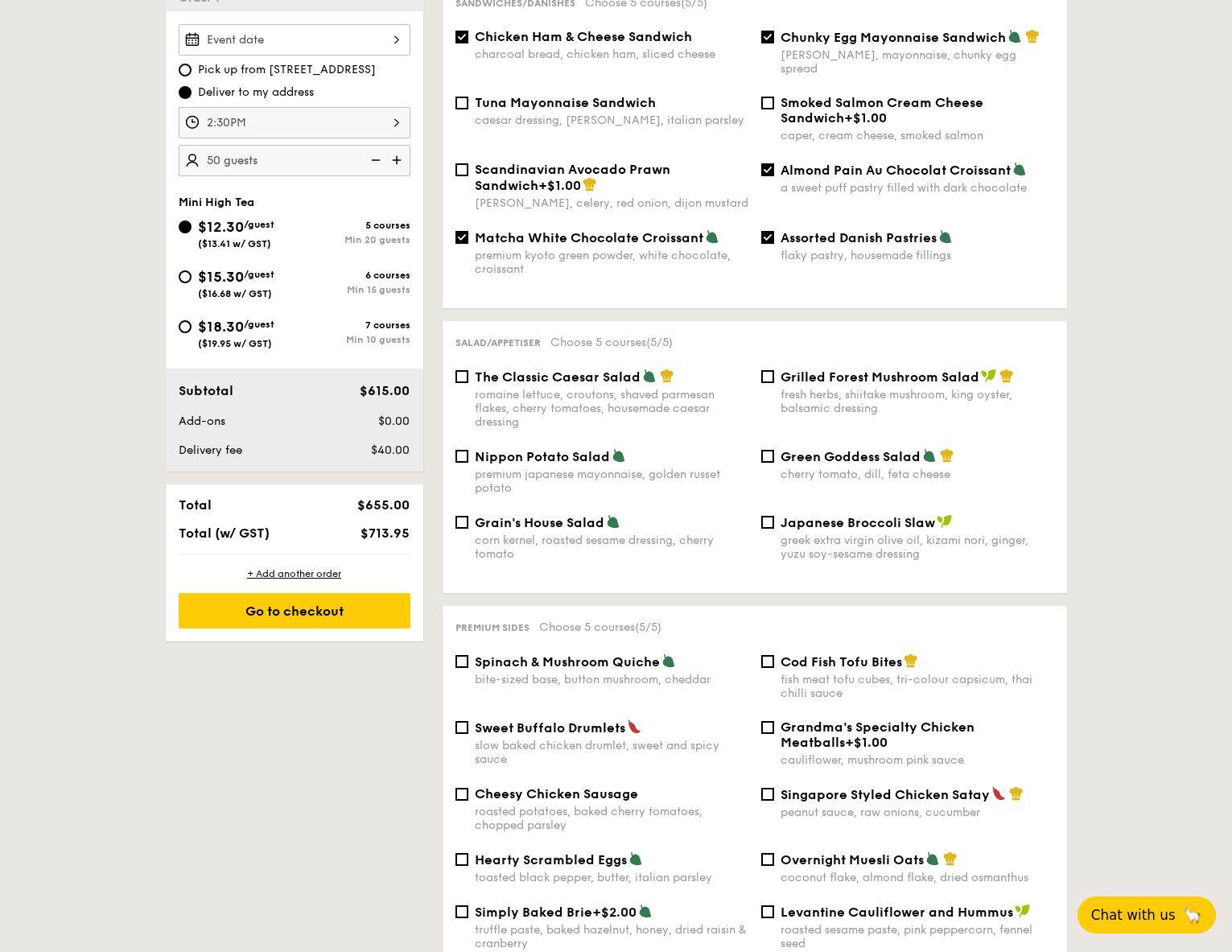
click at [538, 655] on span "Spinach & Mushroom Quiche" at bounding box center [568, 662] width 185 height 15
click at [468, 655] on input "Spinach & Mushroom Quiche bite-sized base, button mushroom, cheddar" at bounding box center [461, 661] width 13 height 13
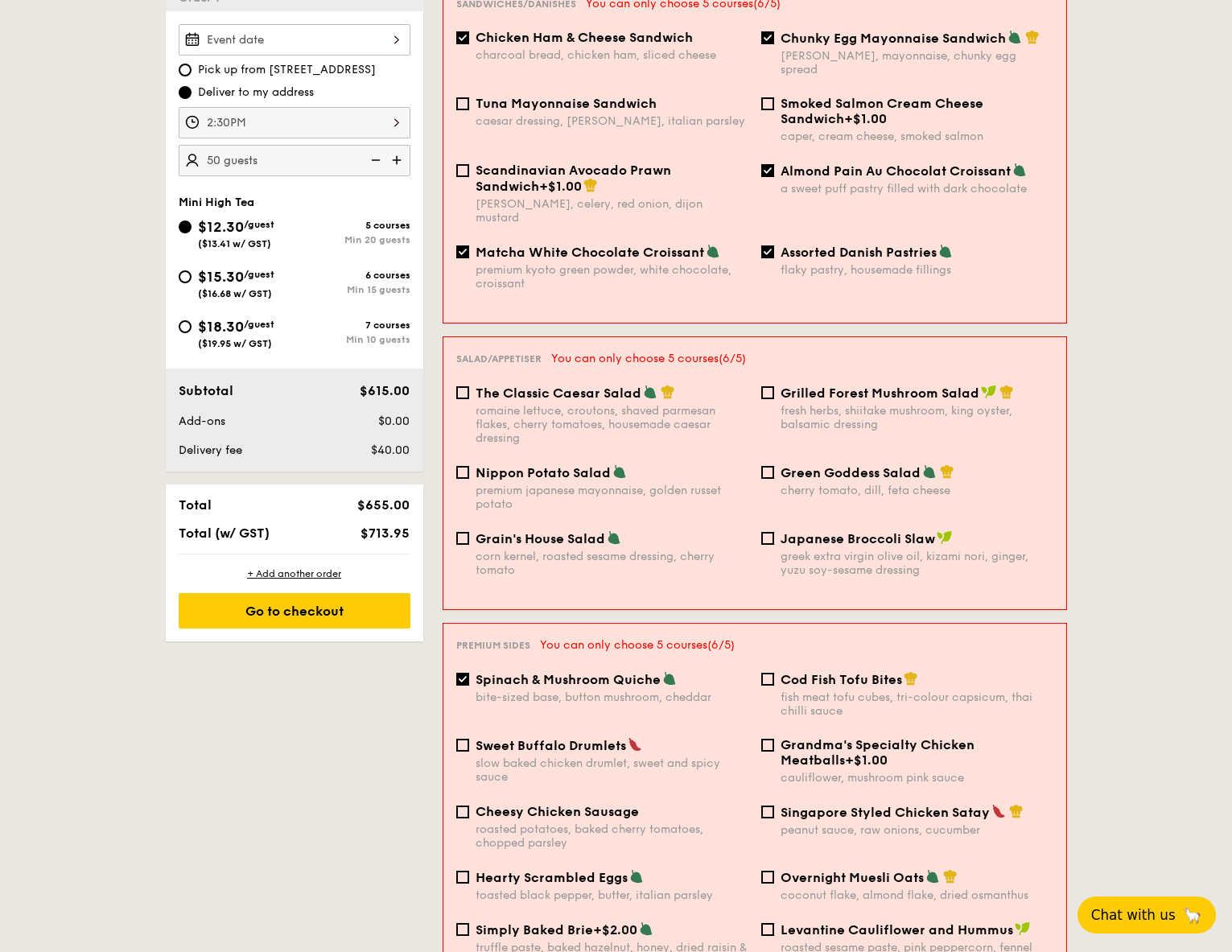
click at [538, 672] on span "Spinach & Mushroom Quiche" at bounding box center [568, 680] width 185 height 15
click at [469, 673] on input "Spinach & Mushroom Quiche bite-sized base, button mushroom, cheddar" at bounding box center [462, 679] width 13 height 13
checkbox input "false"
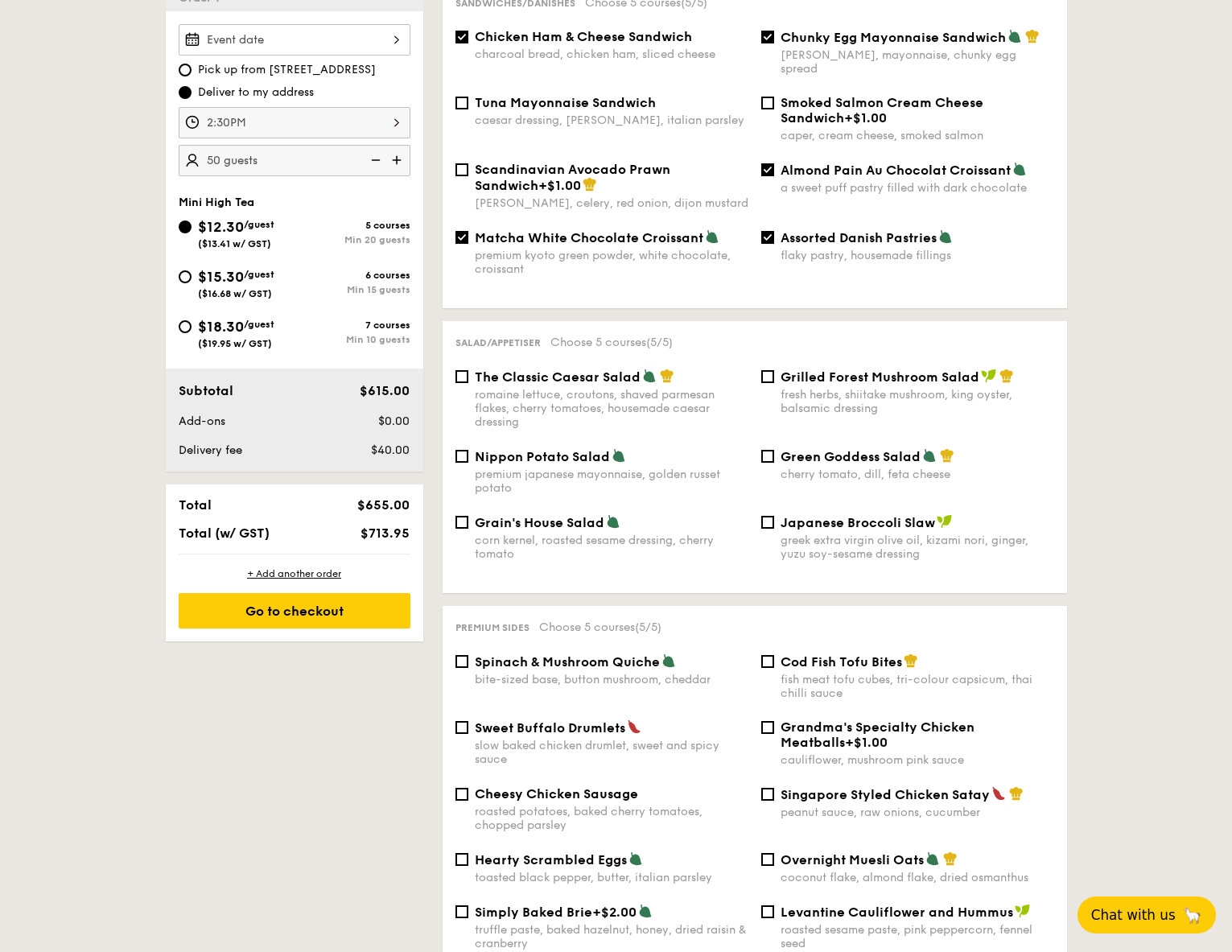
click at [622, 43] on span "Chicken Ham & Cheese Sandwich" at bounding box center [583, 37] width 217 height 15
click at [468, 43] on input "Chicken Ham & Cheese Sandwich charcoal bread, chicken ham, sliced cheese" at bounding box center [461, 37] width 13 height 13
checkbox input "false"
click at [790, 231] on span "Assorted Danish Pastries" at bounding box center [858, 238] width 156 height 15
click at [774, 231] on input "Assorted Danish Pastries flaky pastry, housemade fillings" at bounding box center [767, 237] width 13 height 13
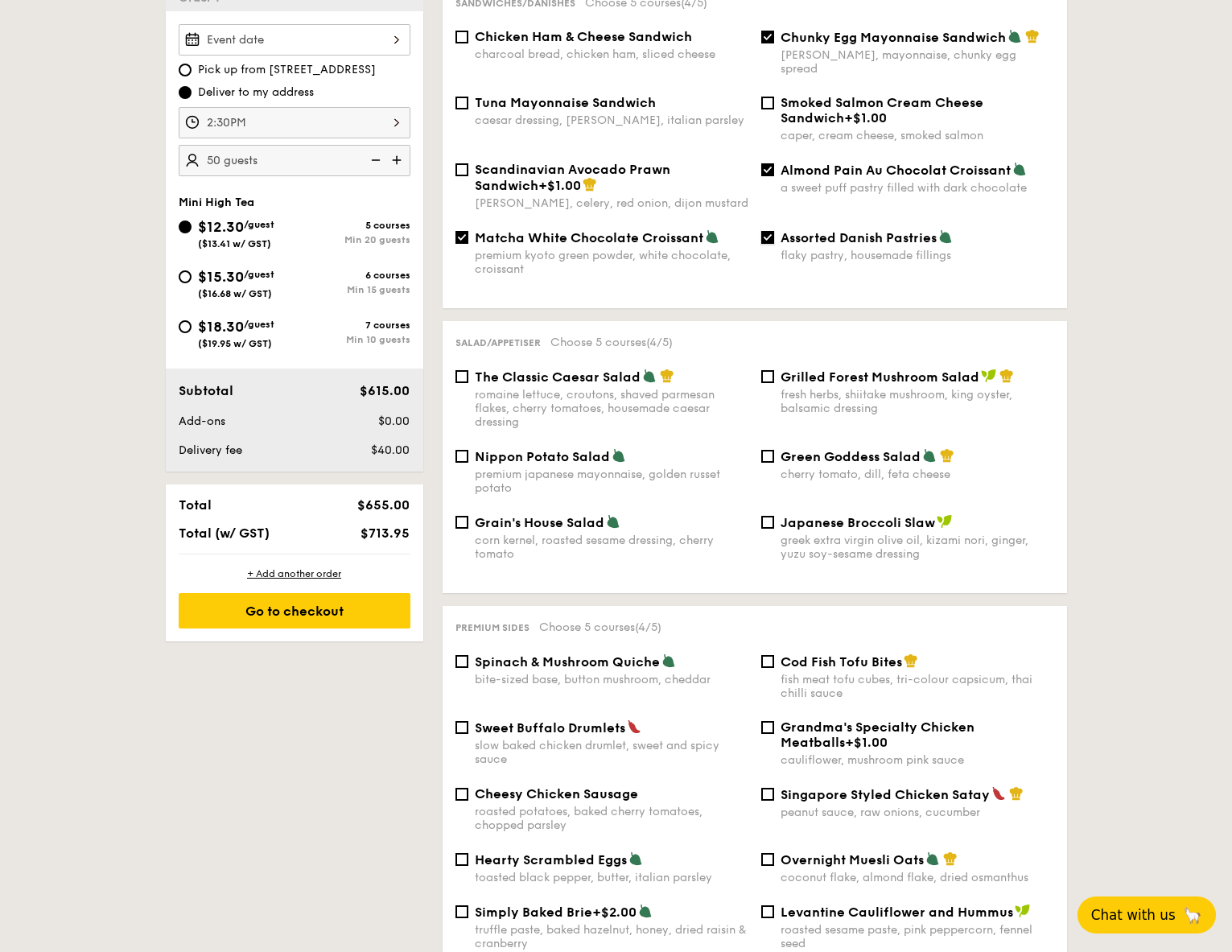
checkbox input "false"
click at [538, 449] on span "Nippon Potato Salad" at bounding box center [542, 457] width 135 height 15
click at [468, 450] on input "Nippon Potato Salad premium japanese mayonnaise, golden russet potato" at bounding box center [461, 456] width 13 height 13
checkbox input "true"
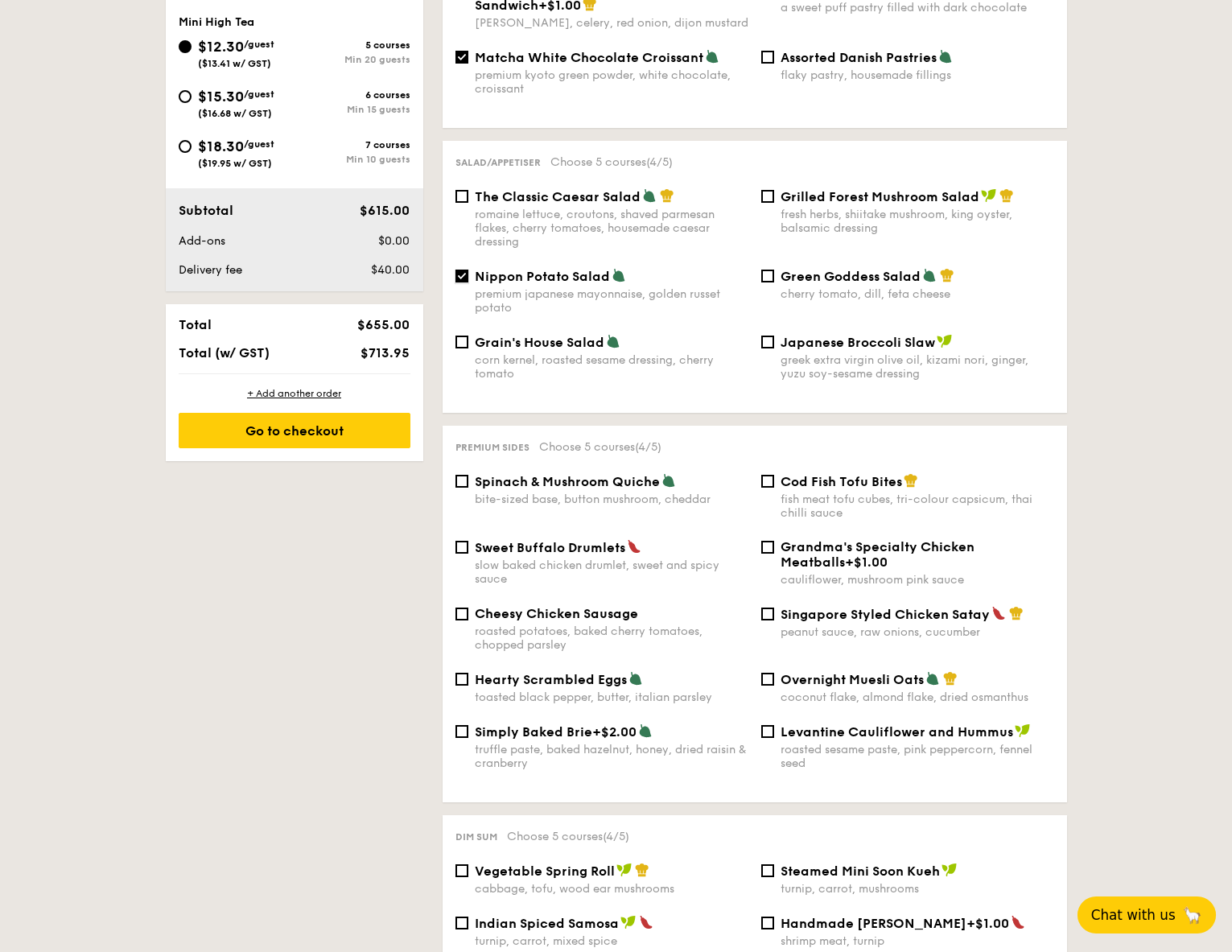
scroll to position [681, 0]
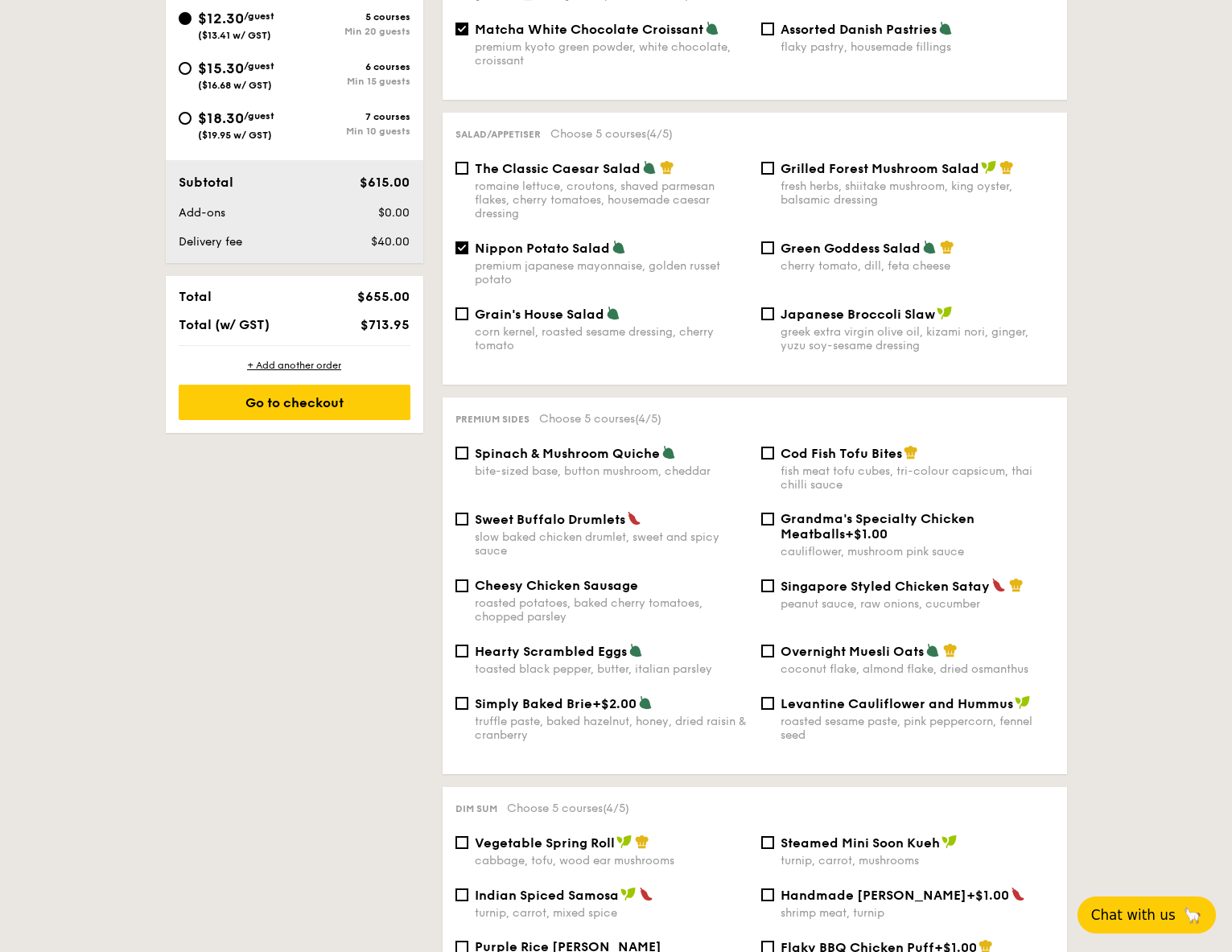
click at [568, 512] on span "Sweet Buffalo Drumlets" at bounding box center [550, 520] width 151 height 15
click at [468, 512] on input "Sweet Buffalo Drumlets slow baked chicken drumlet, sweet and spicy sauce" at bounding box center [461, 518] width 13 height 13
checkbox input "true"
click at [282, 114] on div "$18.30 /guest ($19.95 w/ GST)" at bounding box center [237, 124] width 116 height 34
click at [191, 114] on input "$18.30 /guest ($19.95 w/ GST) 7 courses Min 10 guests" at bounding box center [185, 117] width 13 height 13
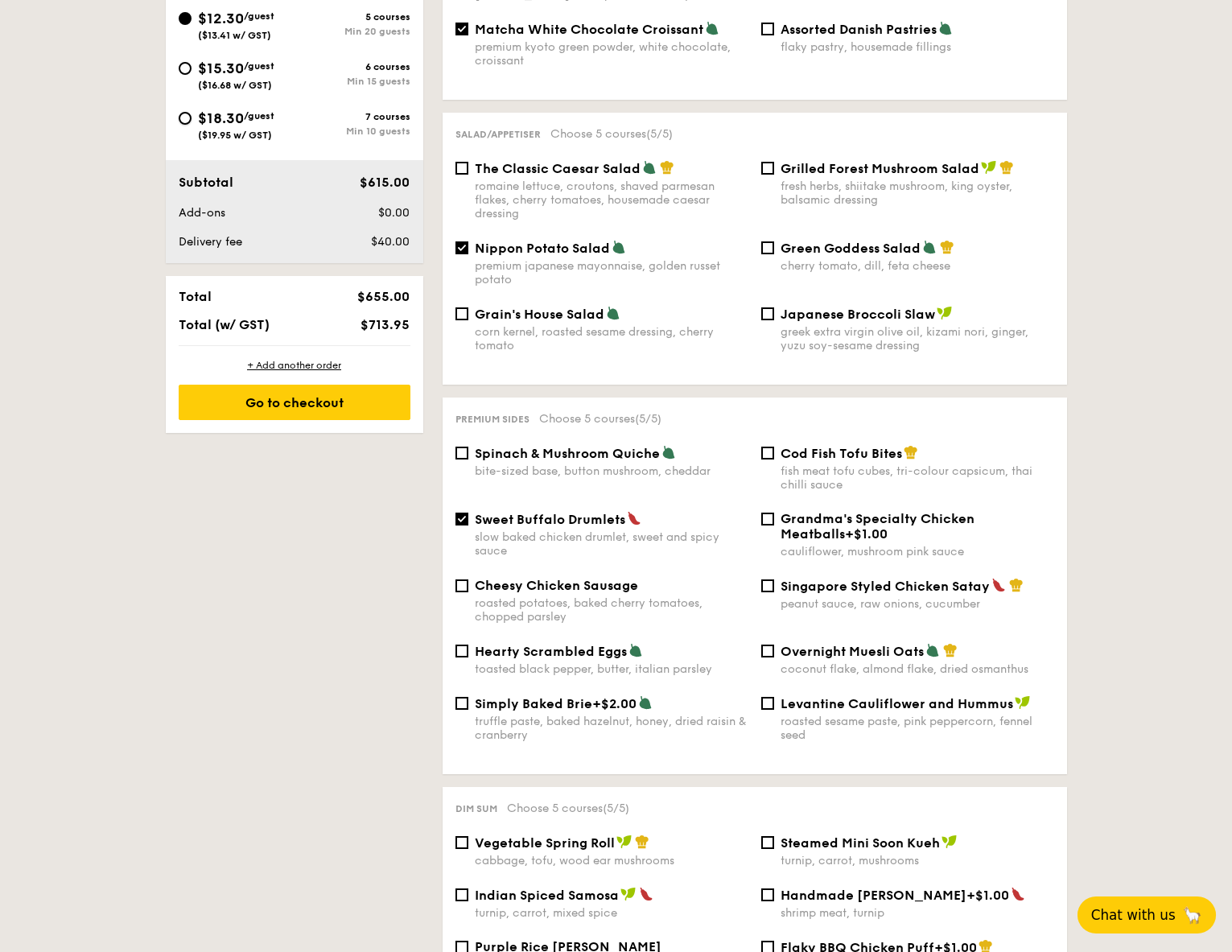
radio input "true"
checkbox input "false"
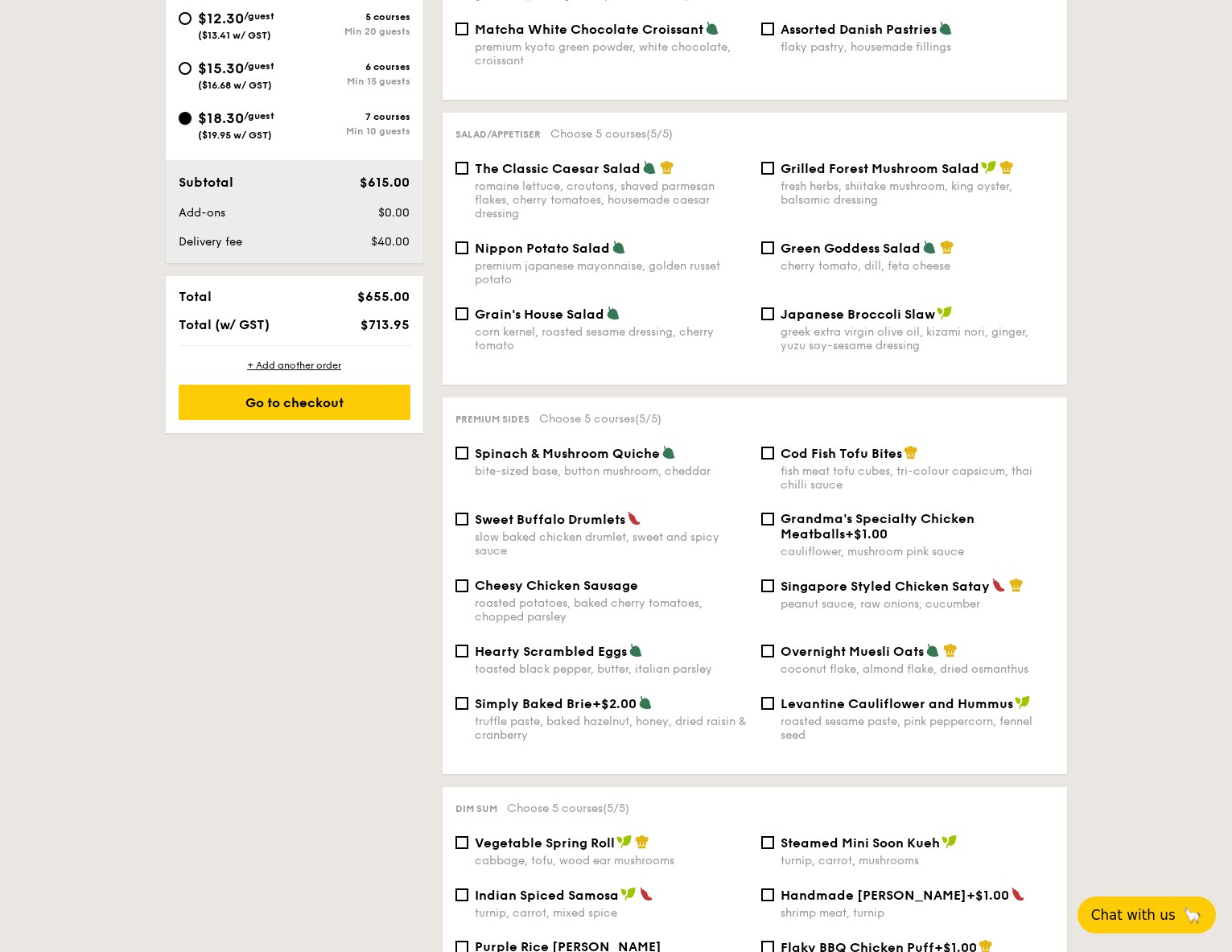
checkbox input "false"
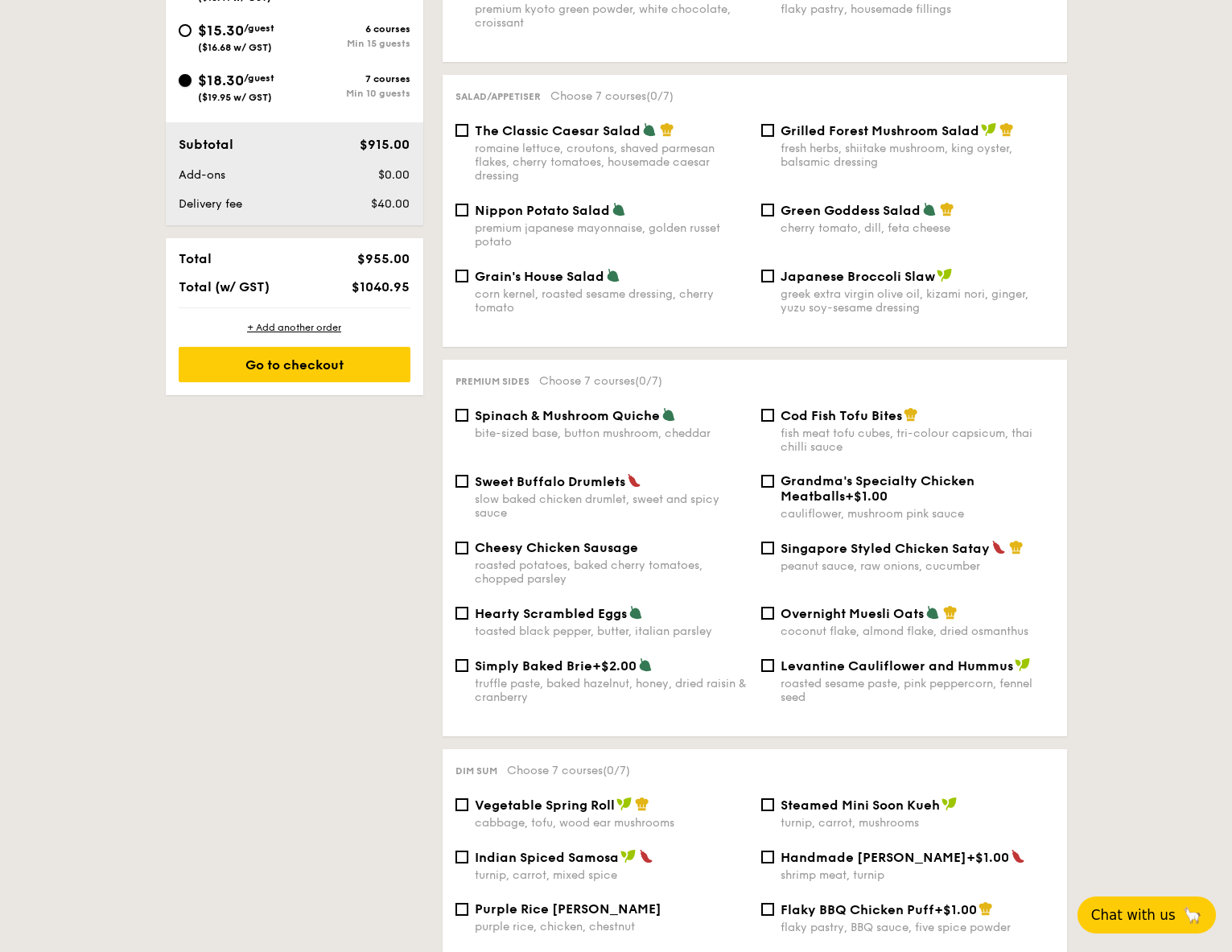
scroll to position [775, 0]
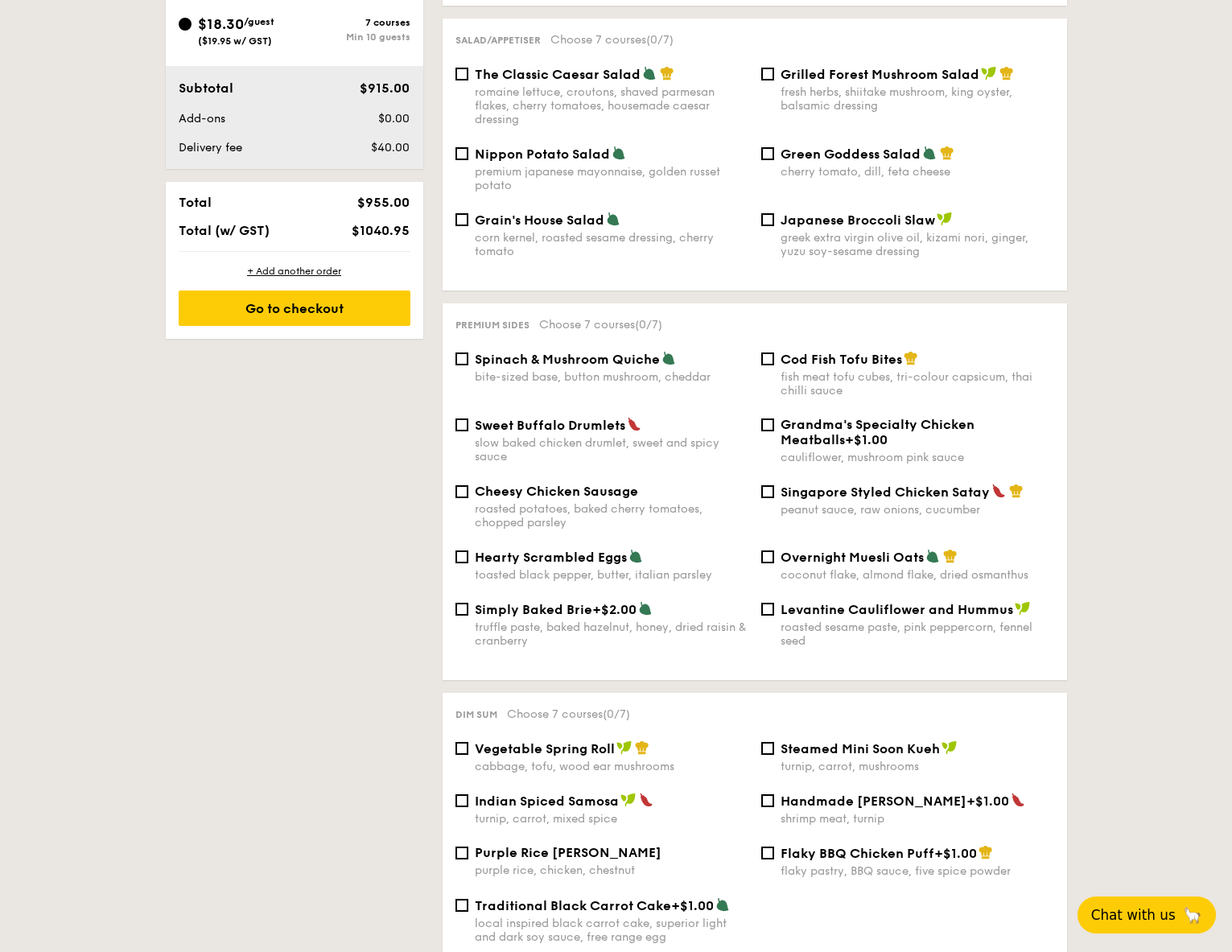
click at [529, 741] on span "Vegetable Spring Roll" at bounding box center [545, 749] width 140 height 15
click at [468, 742] on input "Vegetable Spring Roll cabbage, tofu, wood ear mushrooms" at bounding box center [461, 748] width 13 height 13
checkbox input "true"
click at [867, 812] on div "shrimp meat, turnip" at bounding box center [917, 818] width 274 height 14
click at [774, 804] on input "Handmade Siew Mai +$1.00 shrimp meat, turnip" at bounding box center [767, 801] width 13 height 13
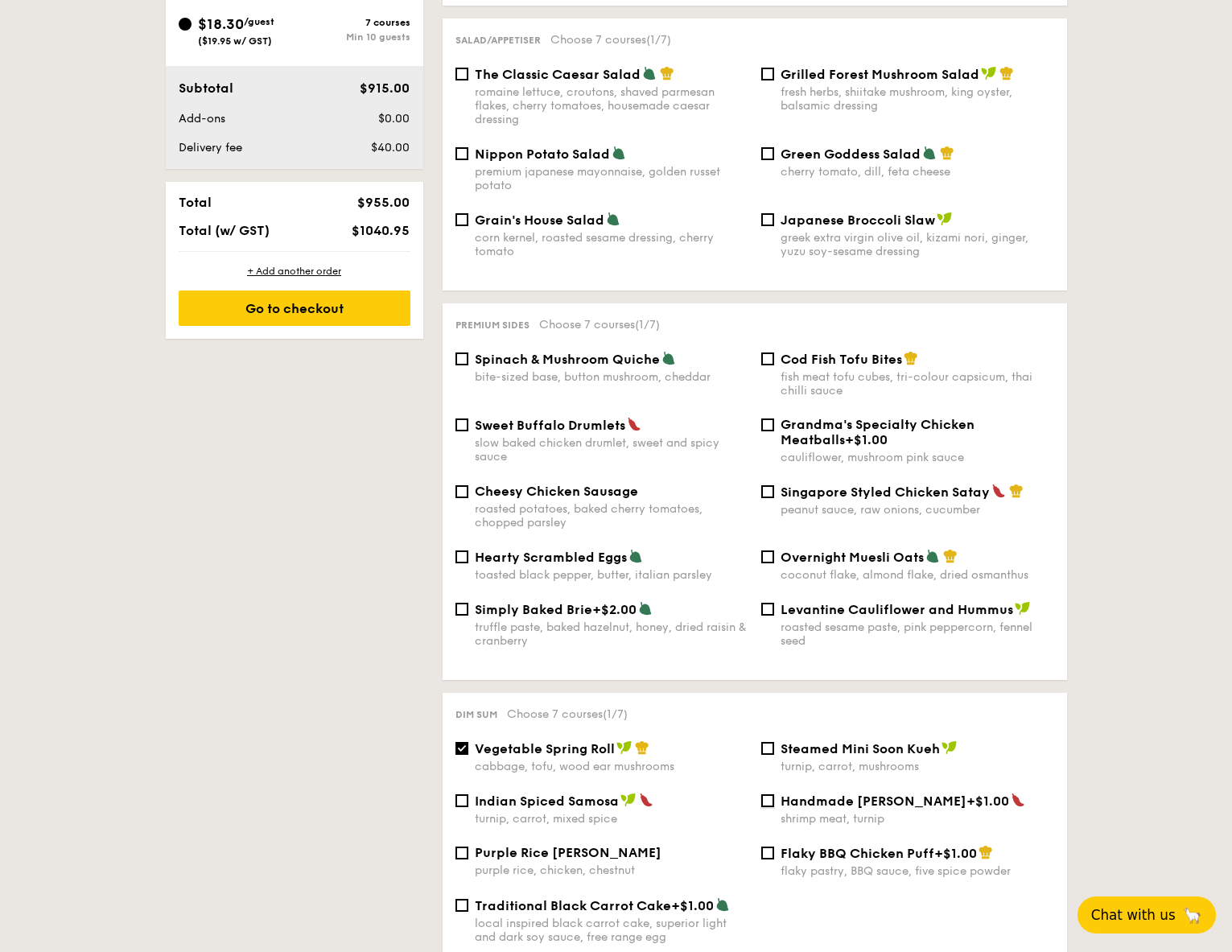
checkbox input "true"
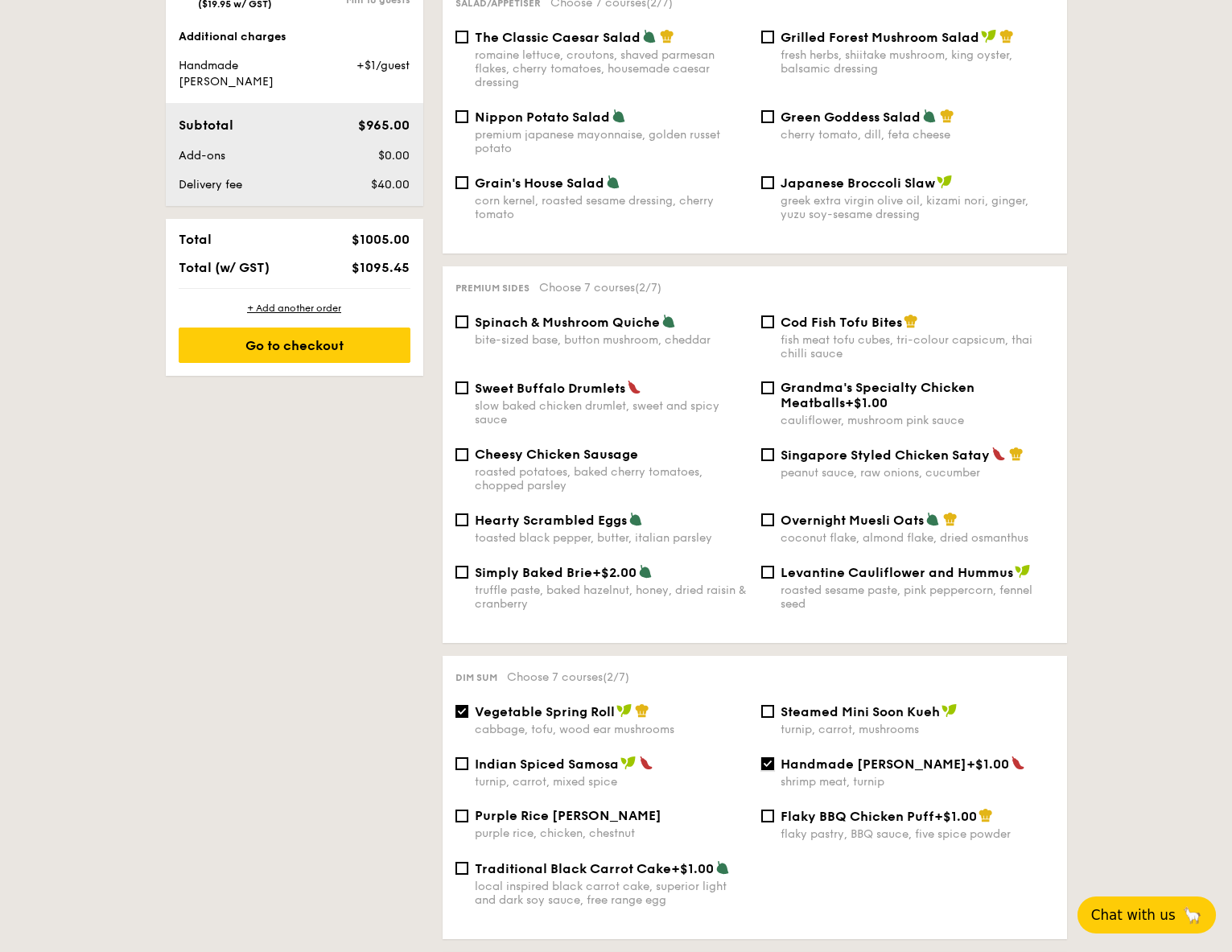
scroll to position [862, 0]
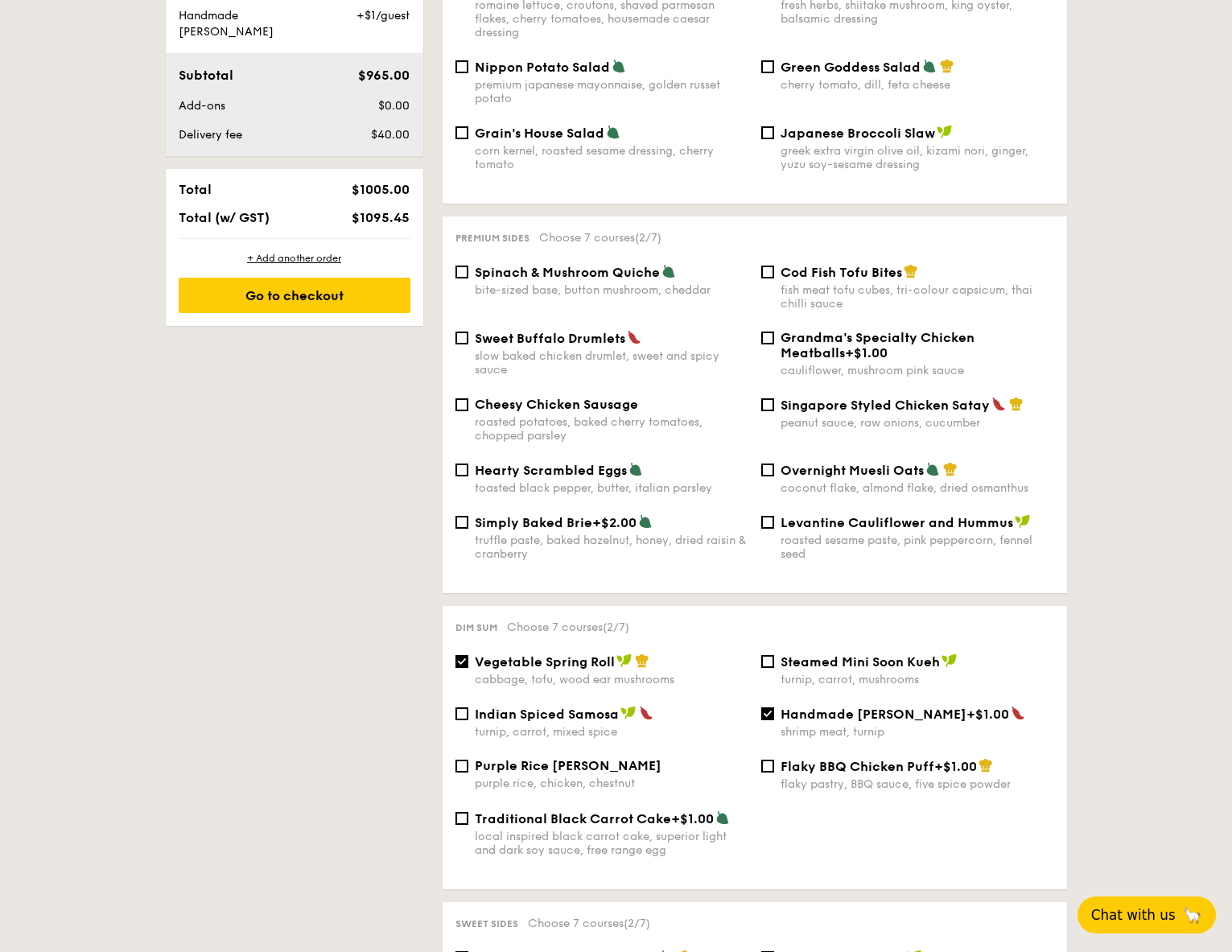
click at [652, 829] on div "local inspired black carrot cake, superior light and dark soy sauce, free range…" at bounding box center [612, 843] width 274 height 27
click at [468, 824] on input "Traditional Black Carrot Cake +$1.00 local inspired black carrot cake, superior…" at bounding box center [461, 818] width 13 height 13
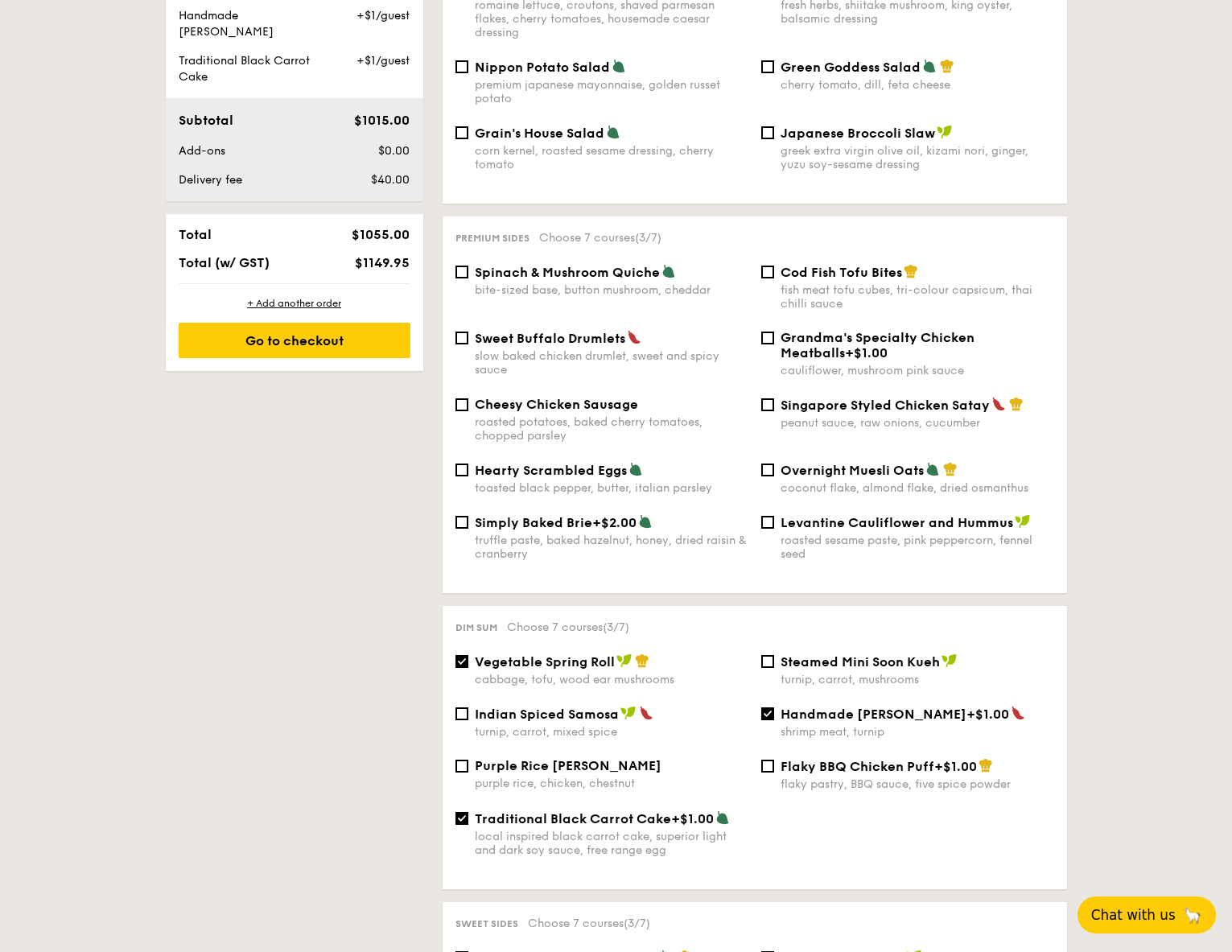
click at [651, 829] on div "local inspired black carrot cake, superior light and dark soy sauce, free range…" at bounding box center [612, 843] width 274 height 27
click at [468, 819] on input "Traditional Black Carrot Cake +$1.00 local inspired black carrot cake, superior…" at bounding box center [461, 818] width 13 height 13
checkbox input "false"
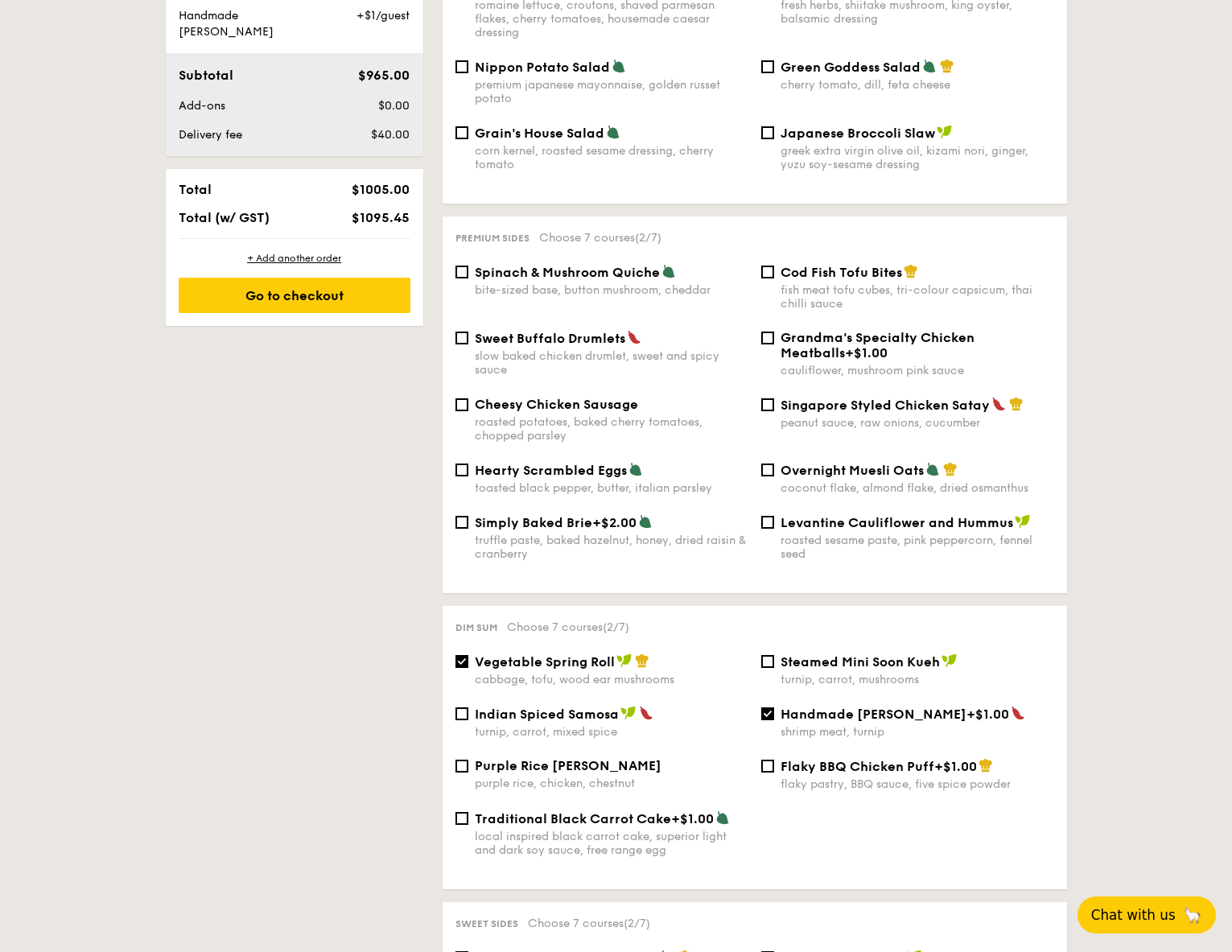
click at [809, 706] on span "Handmade Siew Mai" at bounding box center [873, 714] width 185 height 15
click at [774, 707] on input "Handmade Siew Mai +$1.00 shrimp meat, turnip" at bounding box center [767, 713] width 13 height 13
checkbox input "false"
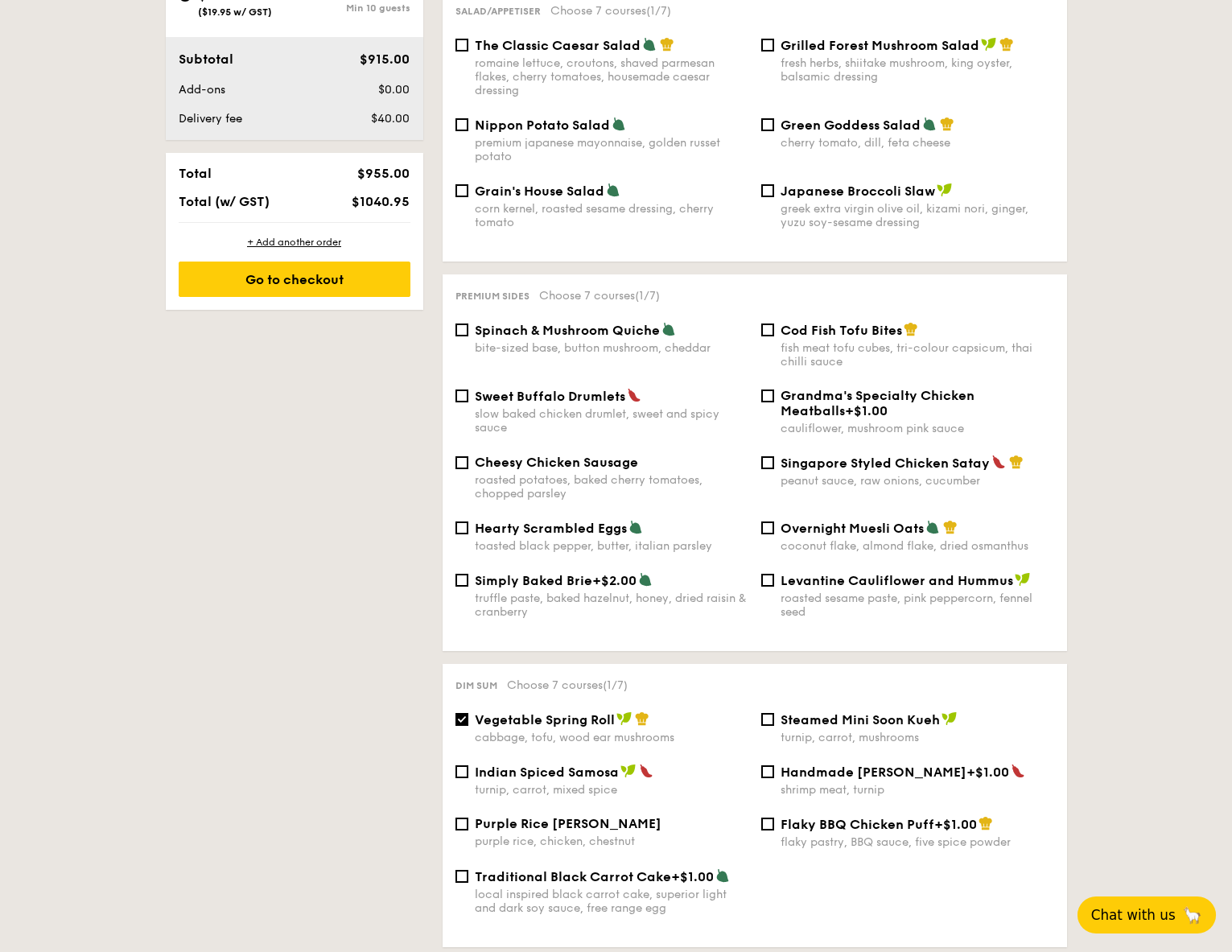
click at [542, 887] on div "local inspired black carrot cake, superior light and dark soy sauce, free range…" at bounding box center [612, 901] width 274 height 27
click at [468, 882] on input "Traditional Black Carrot Cake +$1.00 local inspired black carrot cake, superior…" at bounding box center [461, 875] width 13 height 13
checkbox input "true"
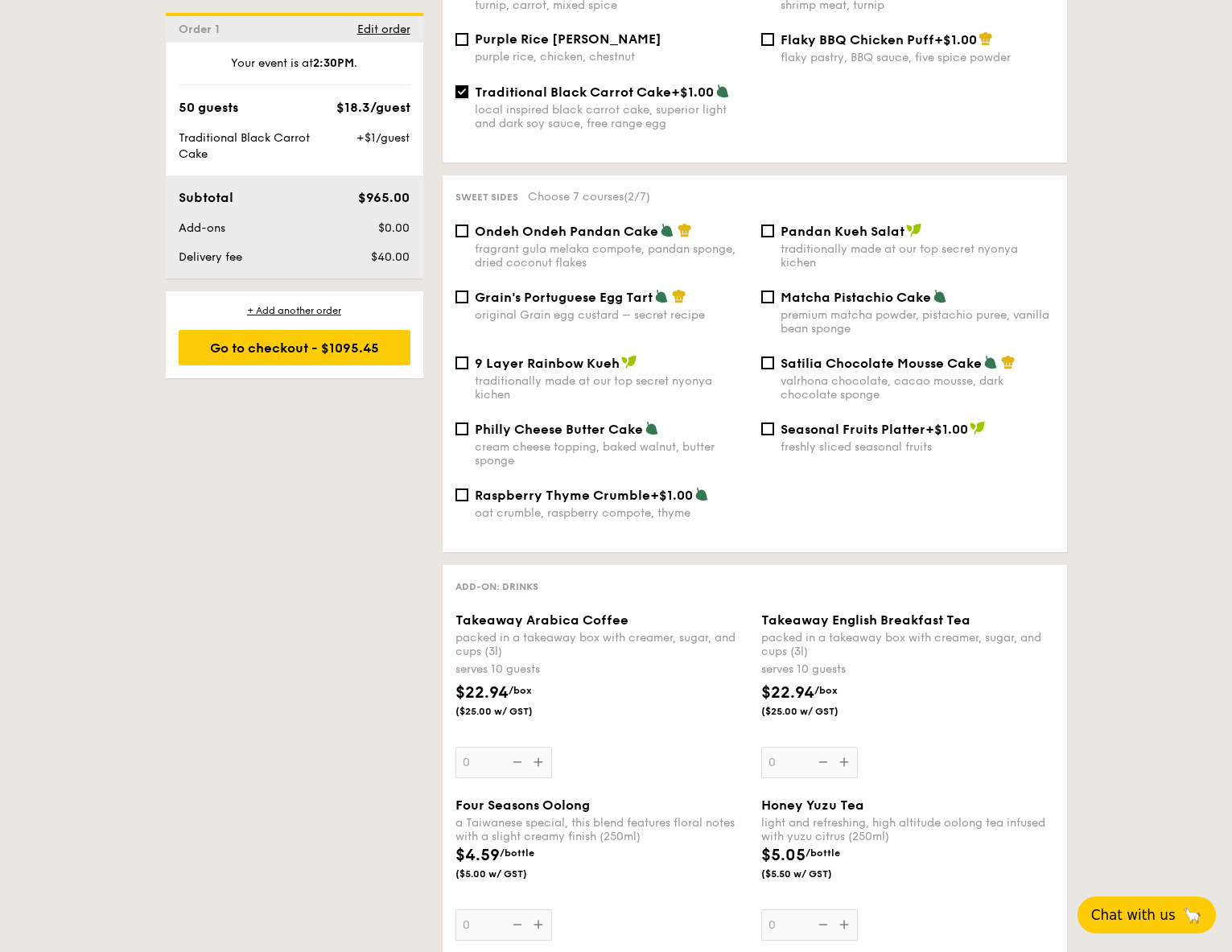
scroll to position [1567, 0]
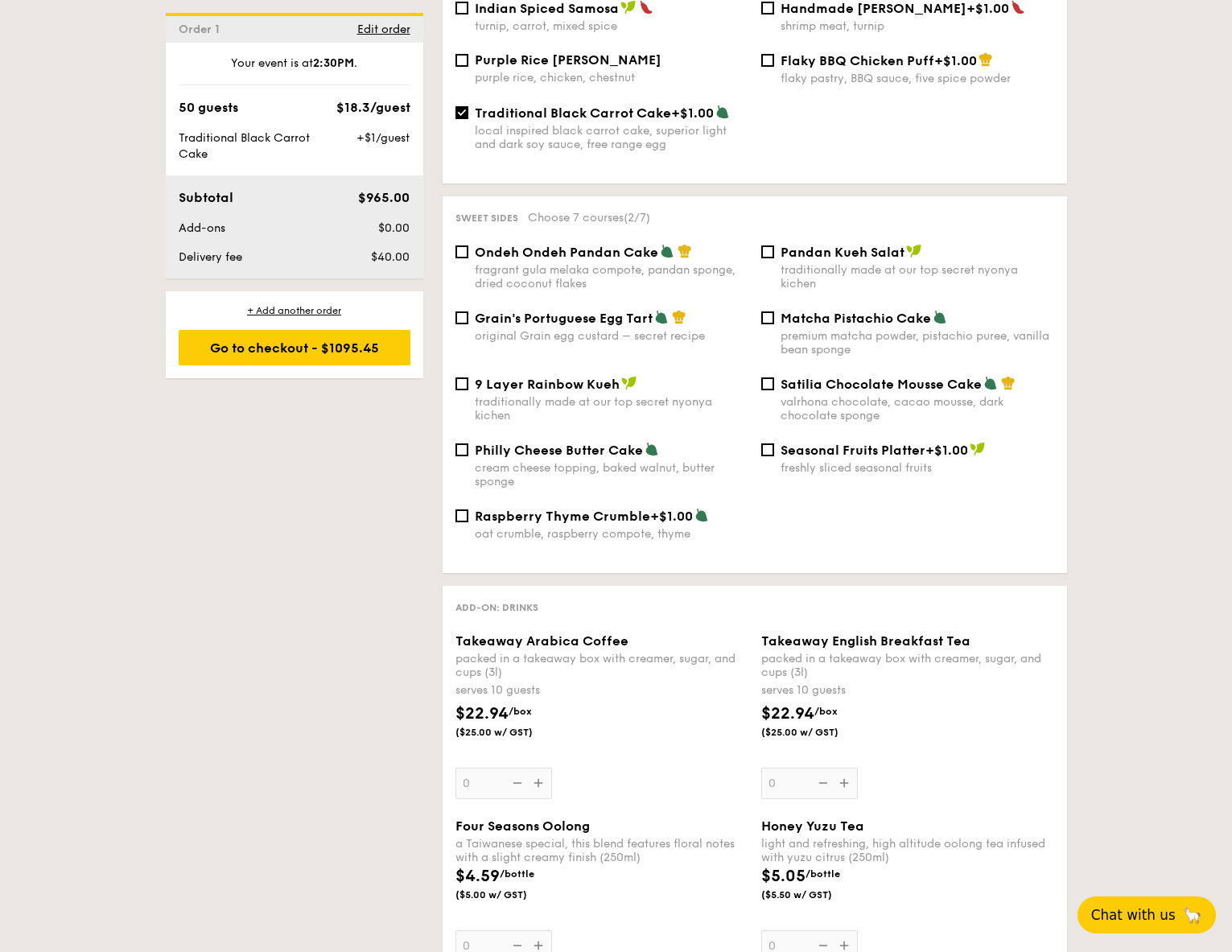
click at [539, 770] on div "Takeaway Arabica Coffee packed in a takeaway box with creamer, sugar, and cups …" at bounding box center [602, 715] width 293 height 166
click at [539, 770] on input "0" at bounding box center [503, 783] width 96 height 31
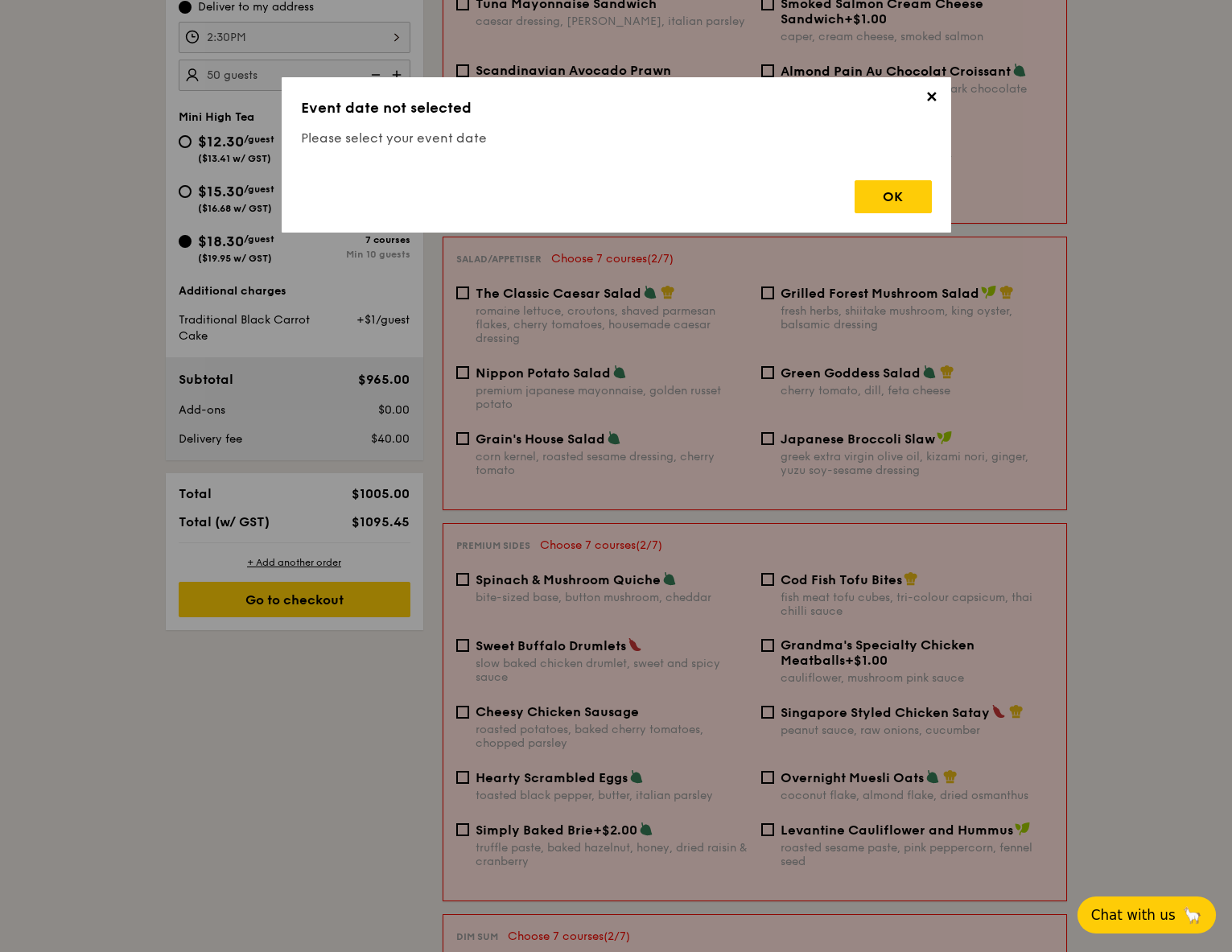
scroll to position [430, 0]
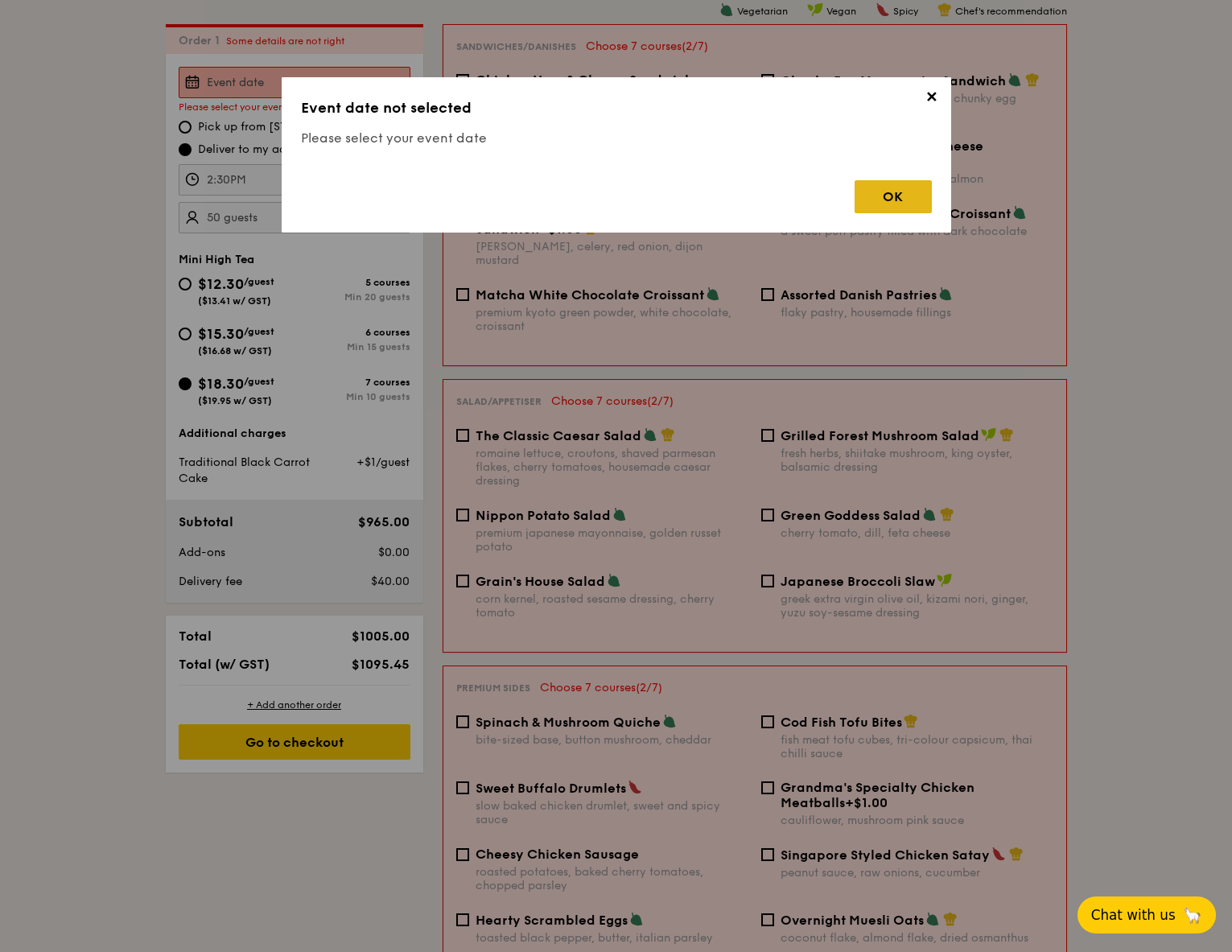
click at [911, 194] on div "OK" at bounding box center [893, 197] width 77 height 33
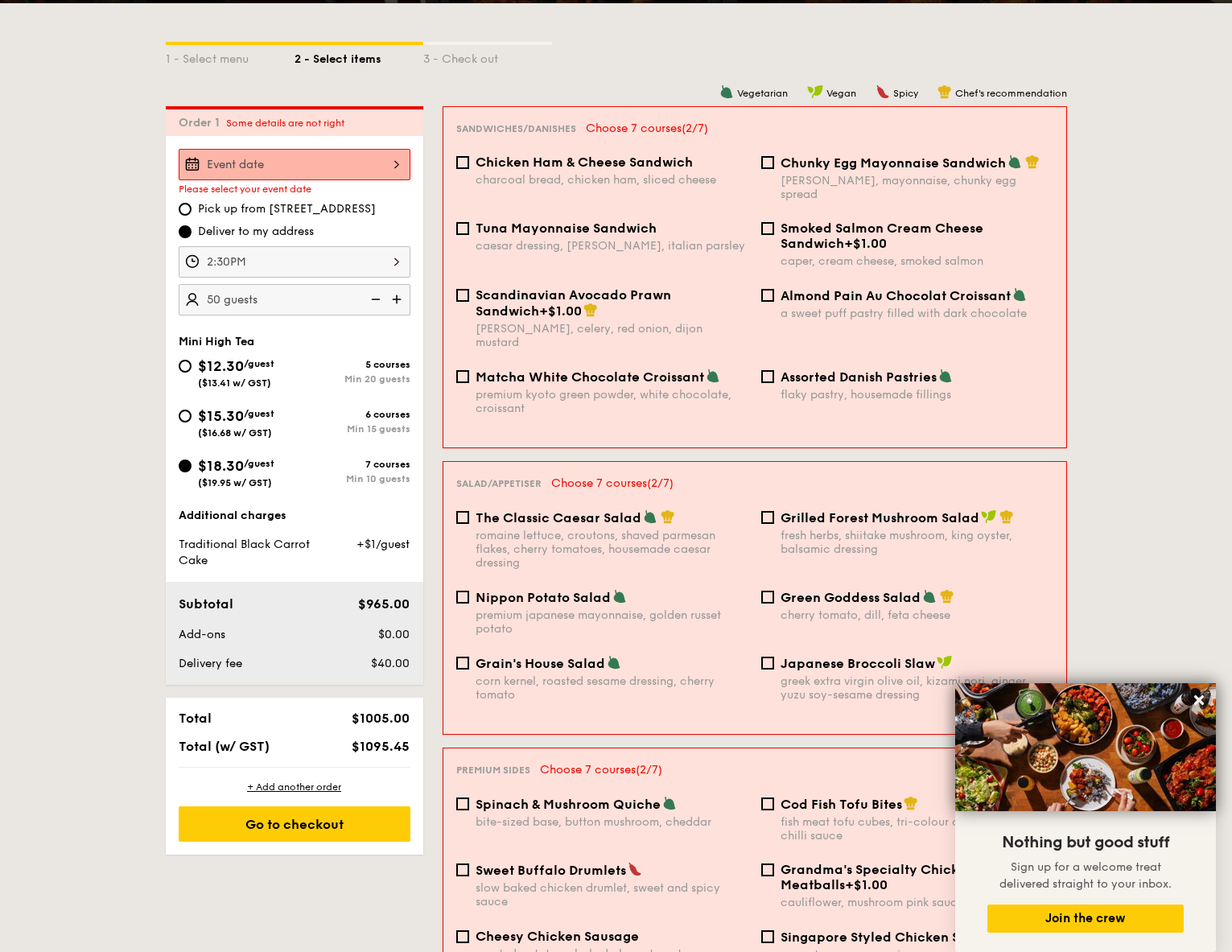
scroll to position [0, 0]
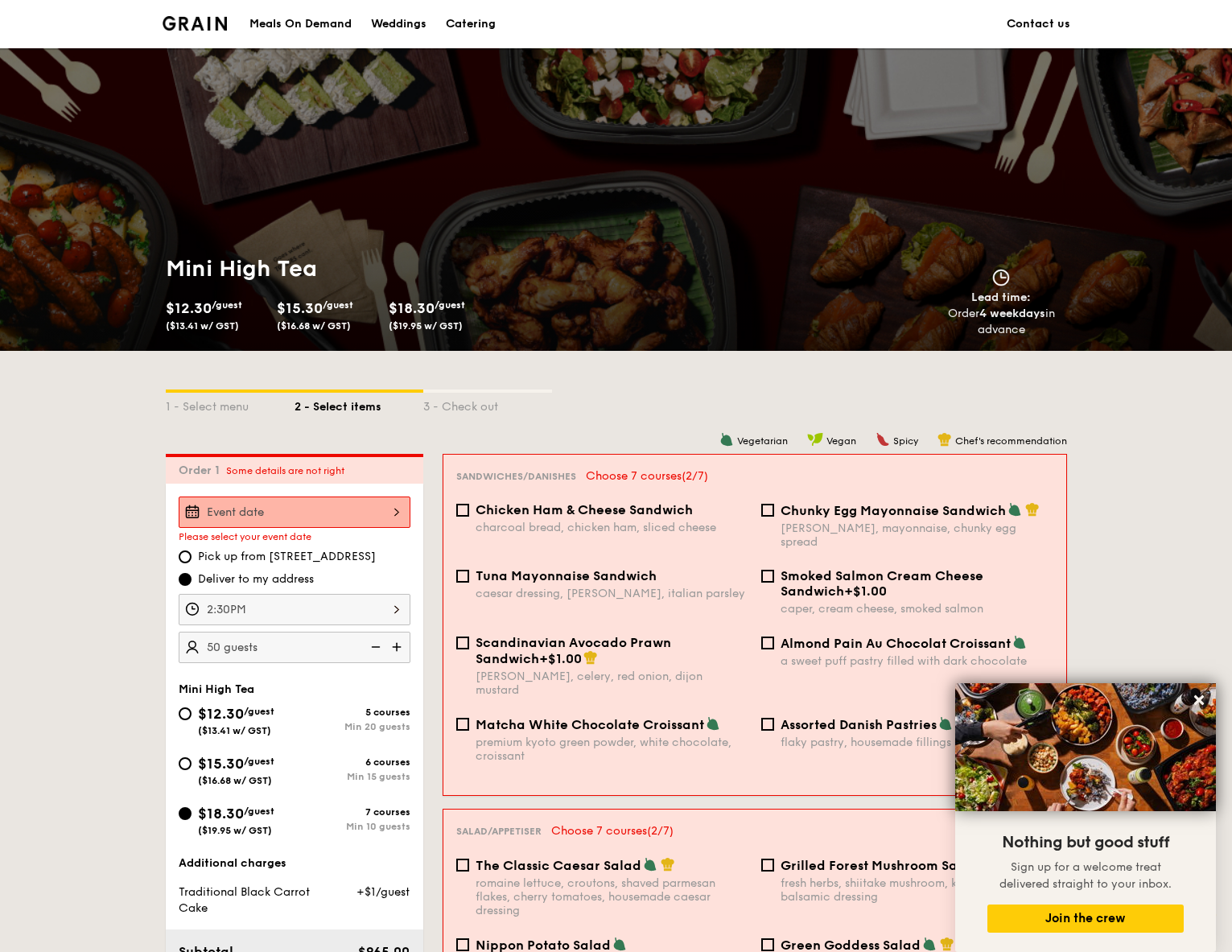
click at [460, 15] on div "Catering" at bounding box center [471, 24] width 50 height 48
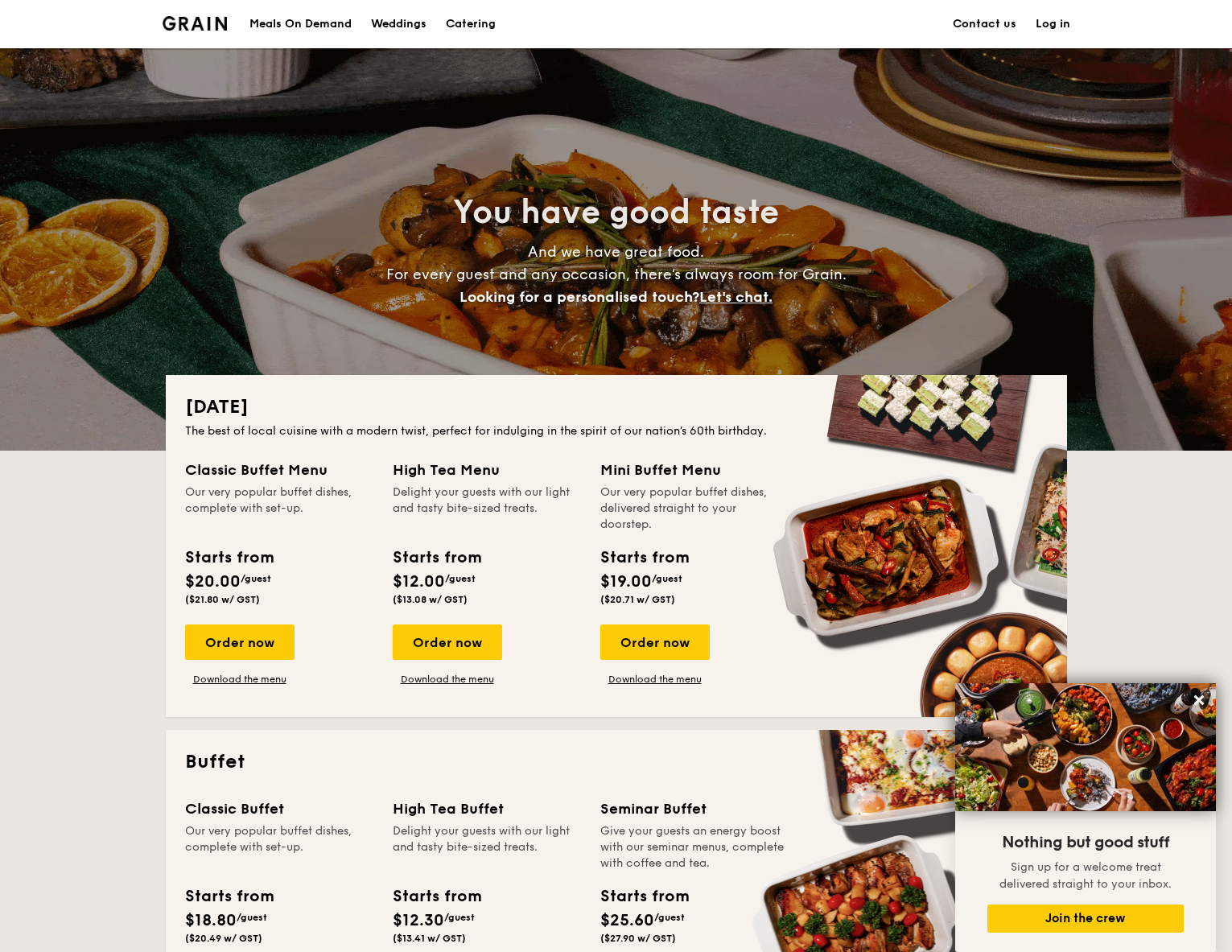
click at [984, 12] on link "Contact us" at bounding box center [984, 24] width 64 height 48
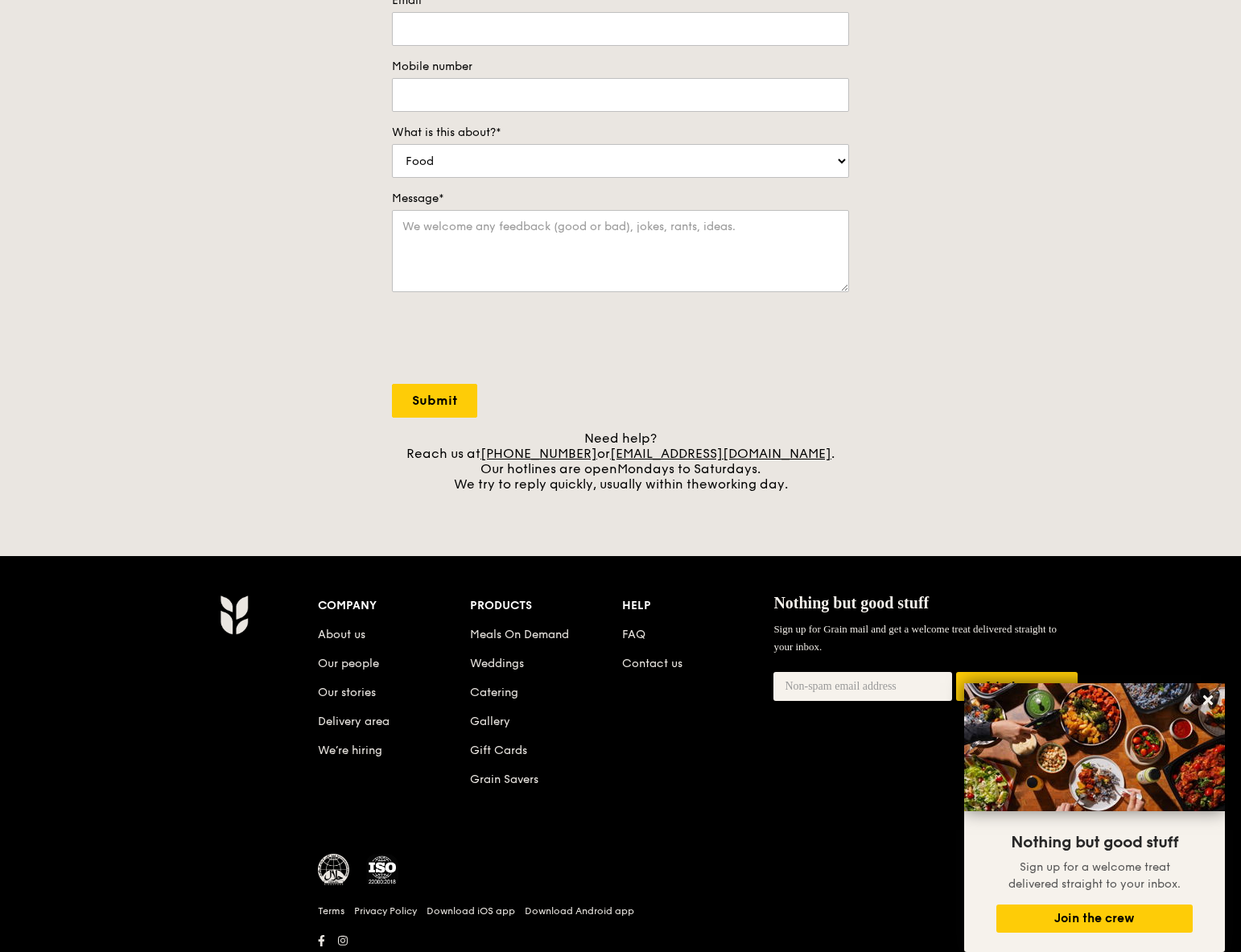
scroll to position [345, 0]
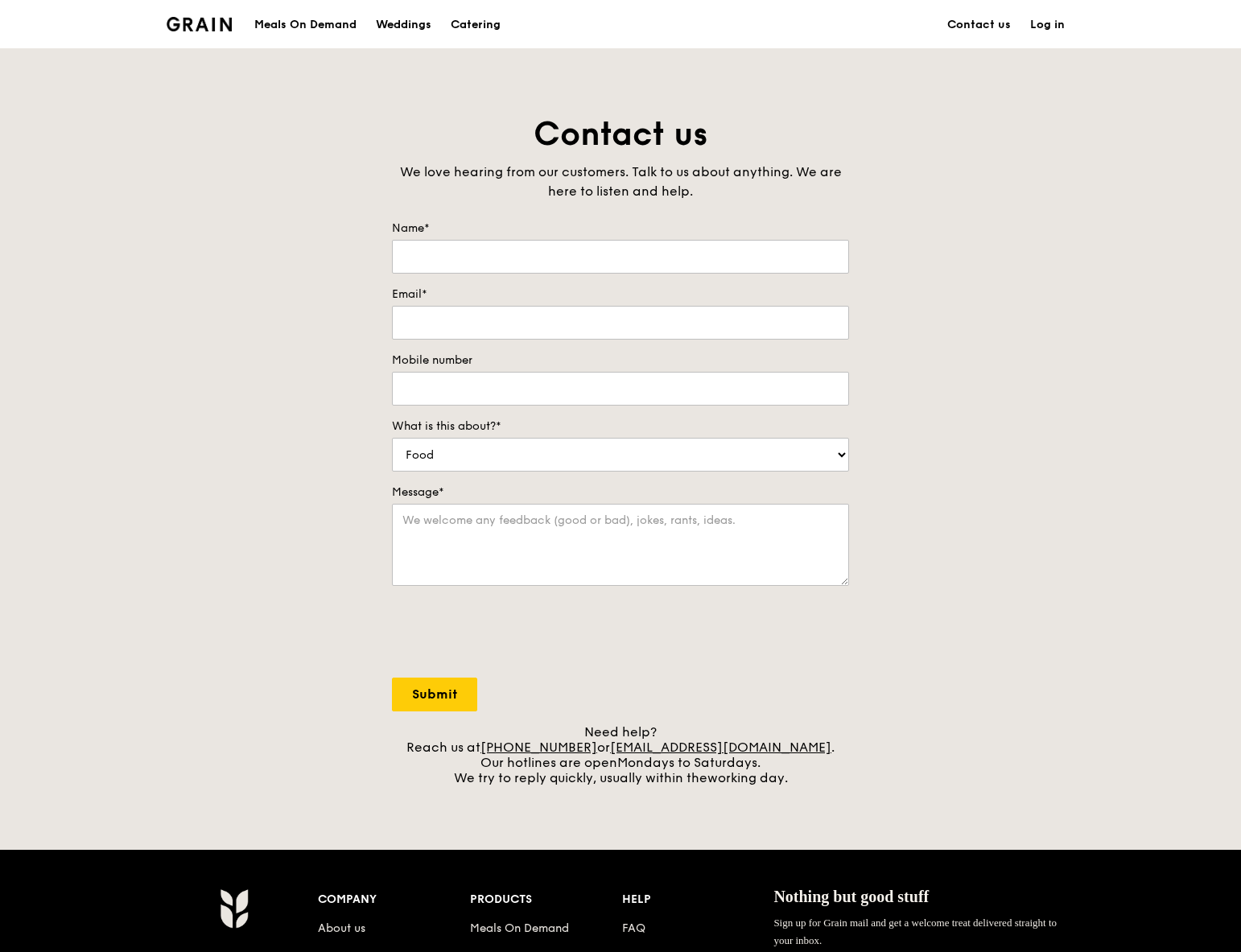
click at [220, 14] on div "Grain logo" at bounding box center [199, 23] width 66 height 48
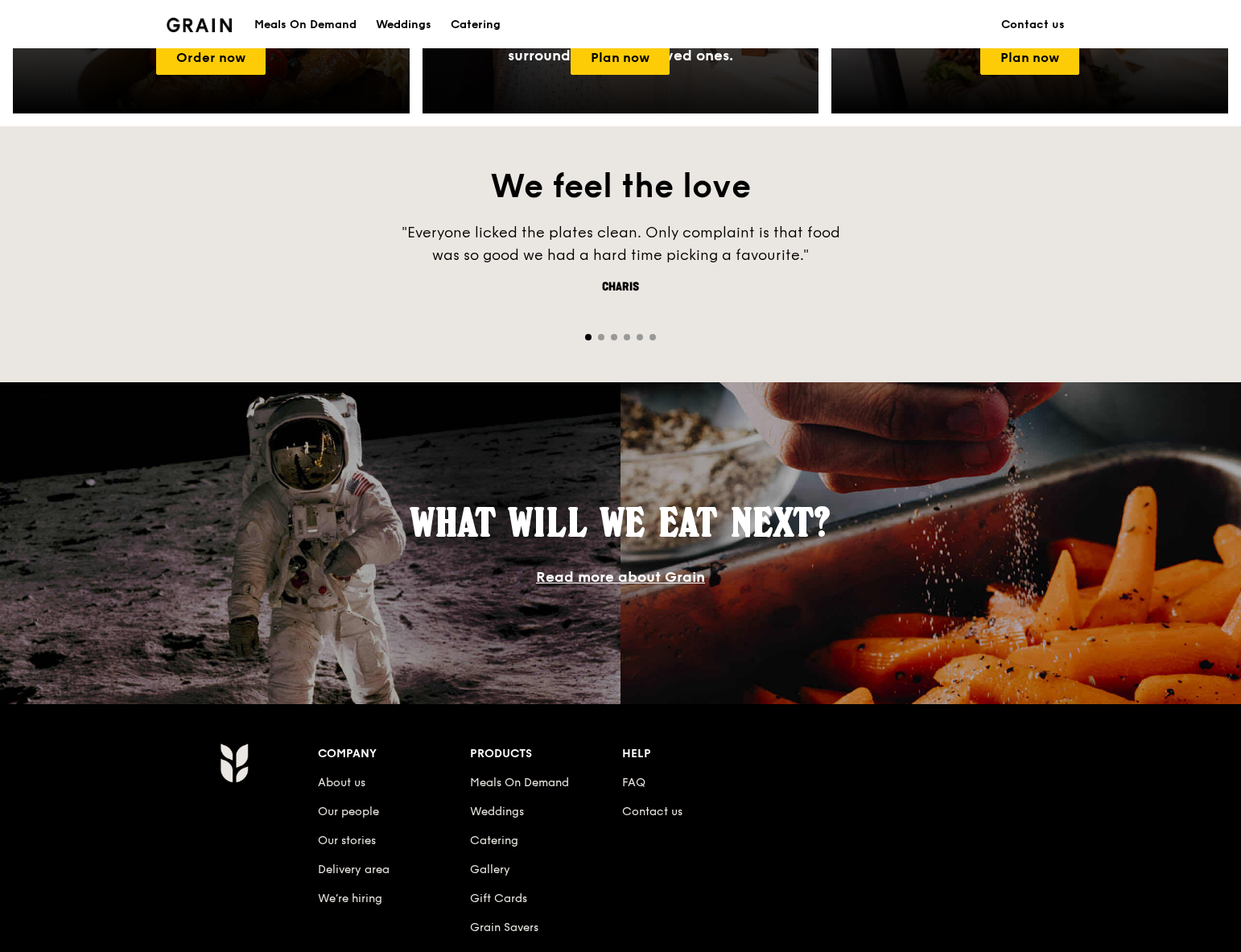
scroll to position [1147, 0]
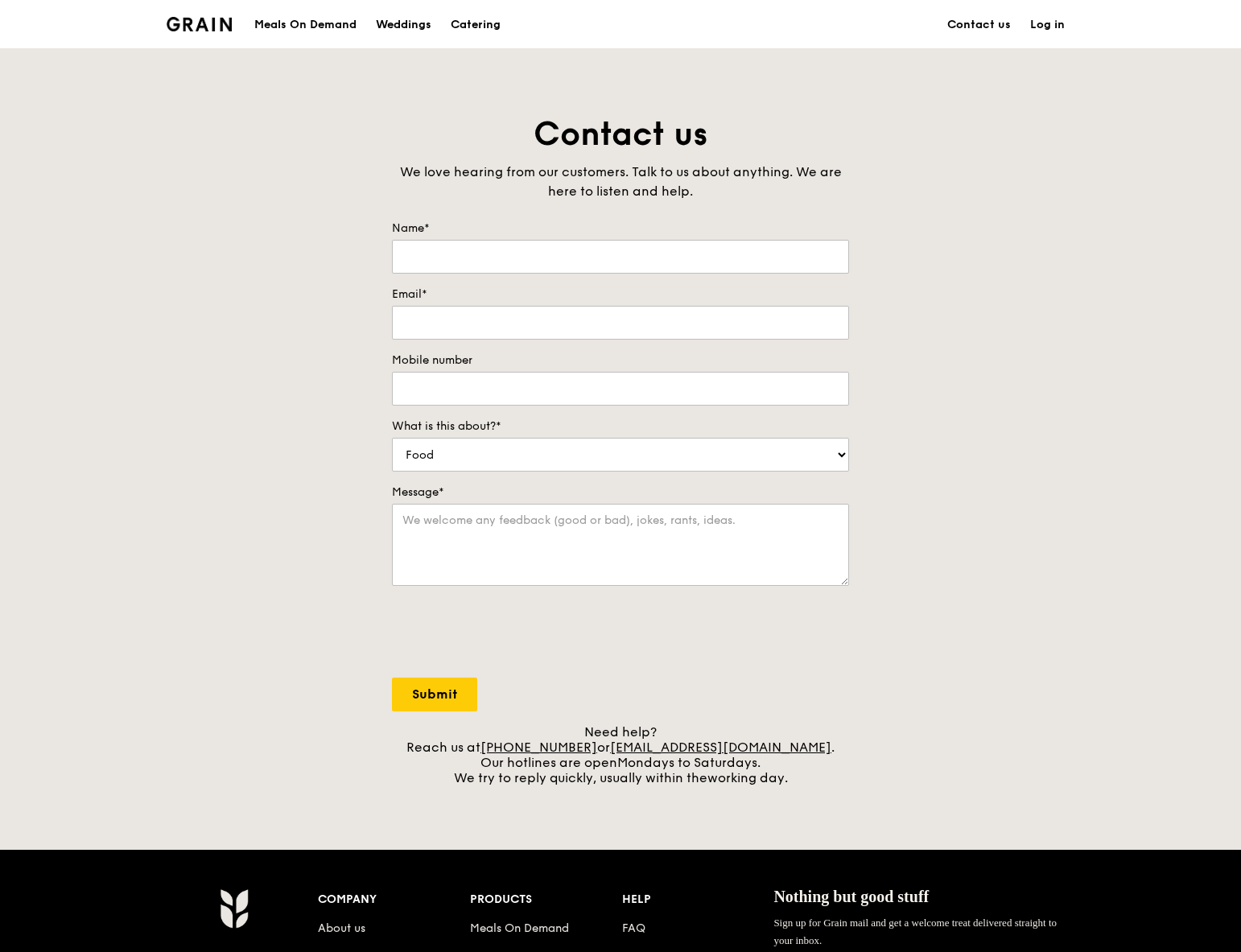
click at [335, 31] on div "Meals On Demand" at bounding box center [306, 25] width 102 height 48
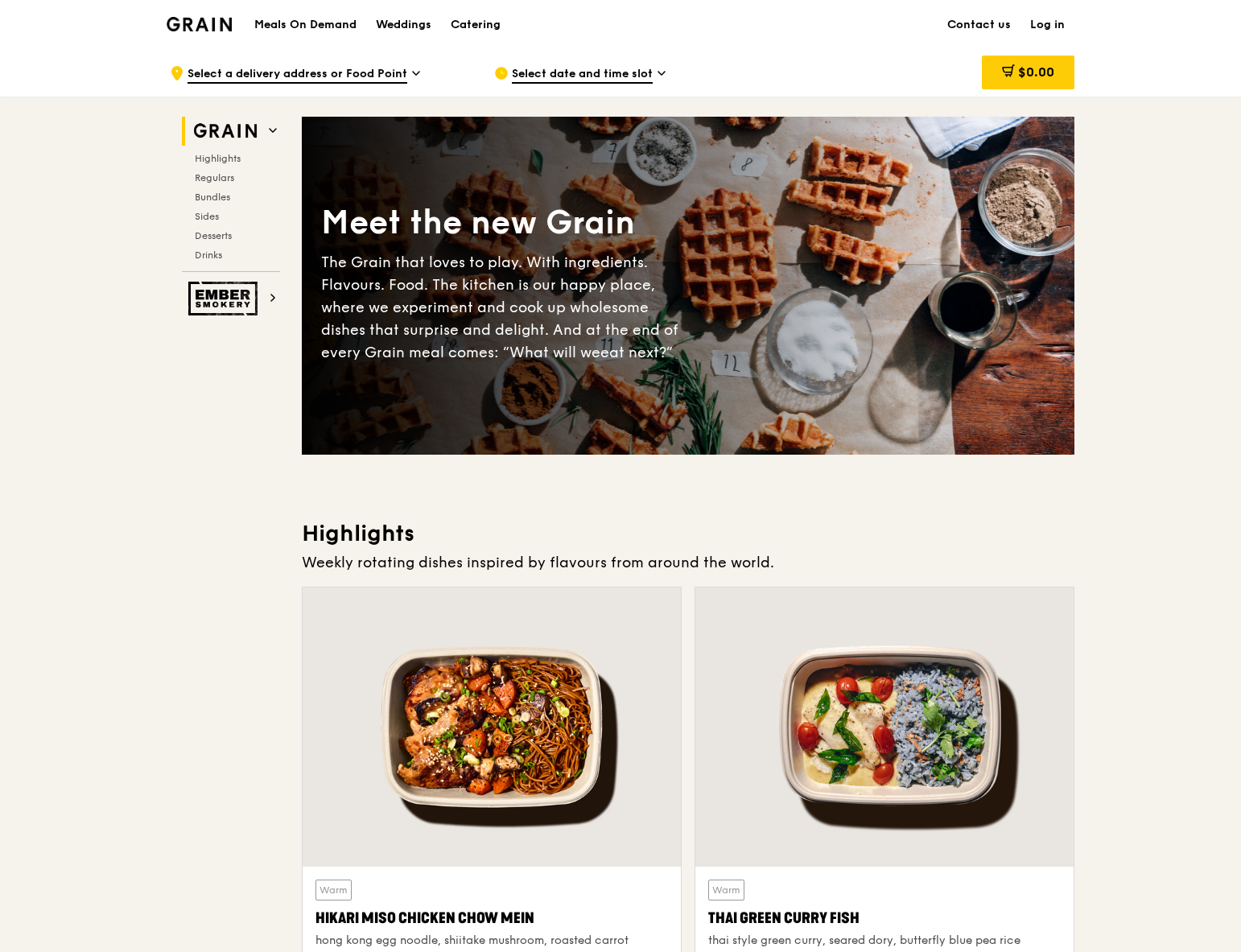
click at [576, 77] on span "Select date and time slot" at bounding box center [583, 75] width 141 height 18
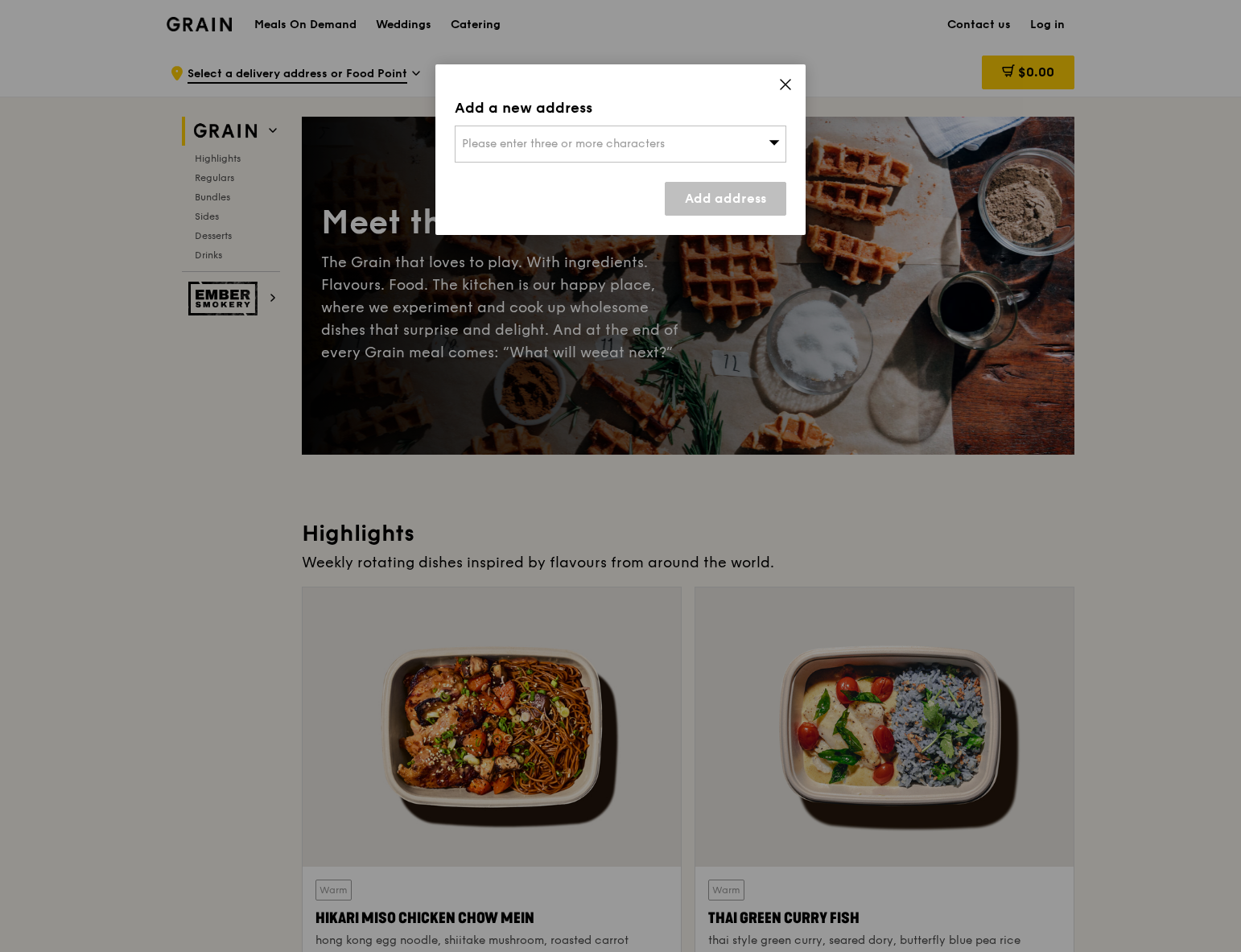
click at [596, 135] on div "Please enter three or more characters" at bounding box center [620, 145] width 332 height 37
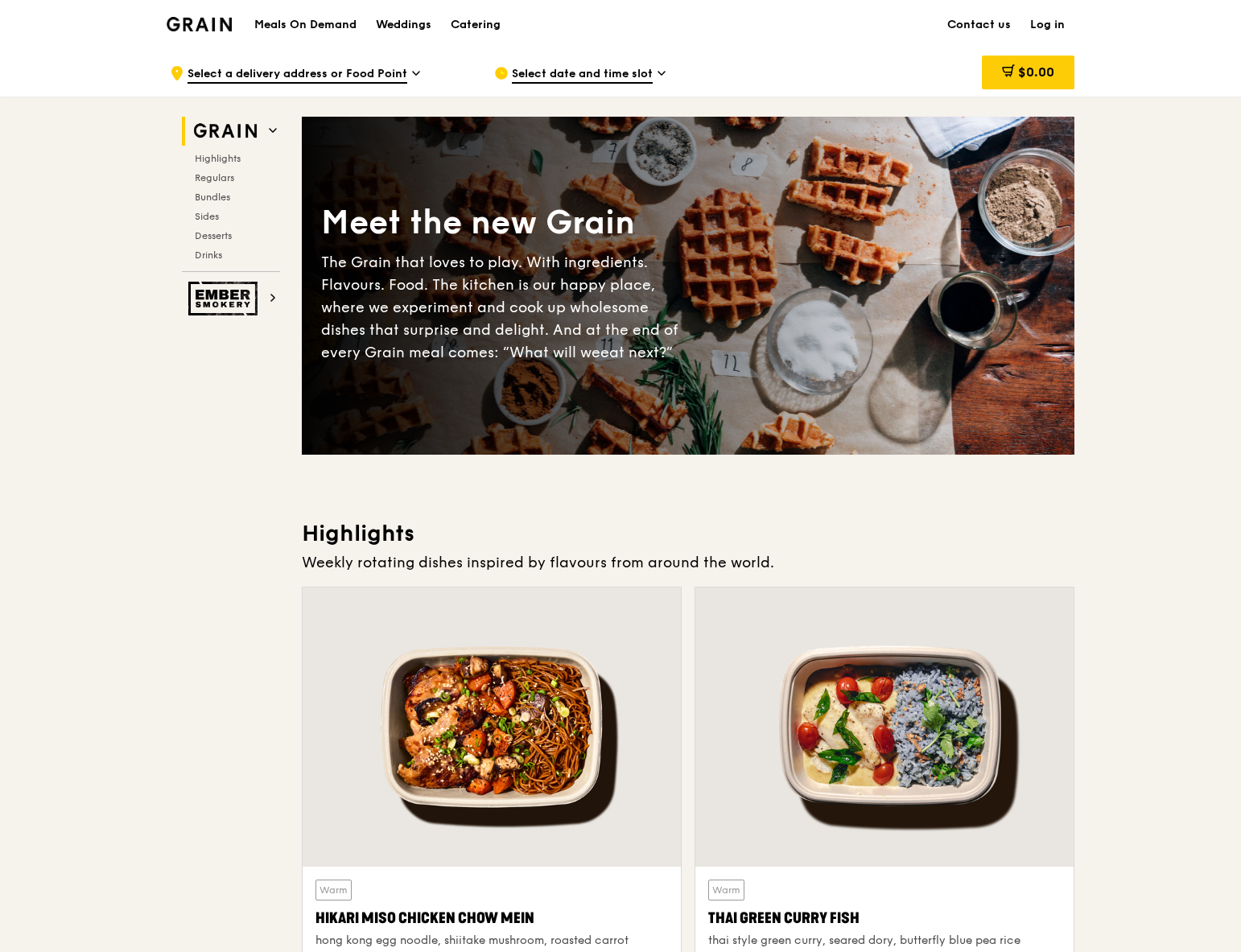
click at [615, 80] on span "Select date and time slot" at bounding box center [583, 75] width 141 height 18
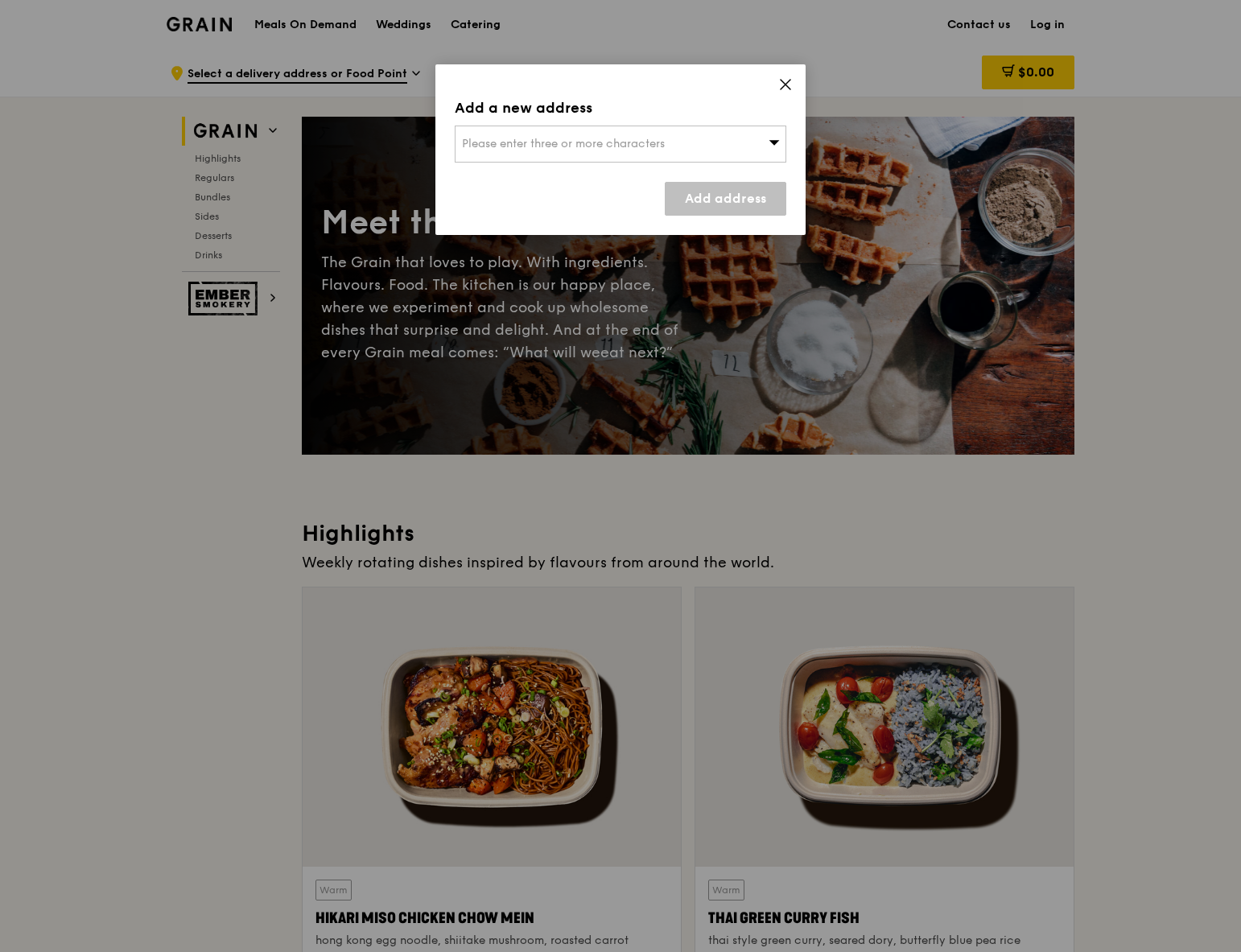
click at [624, 134] on div "Please enter three or more characters" at bounding box center [620, 145] width 332 height 37
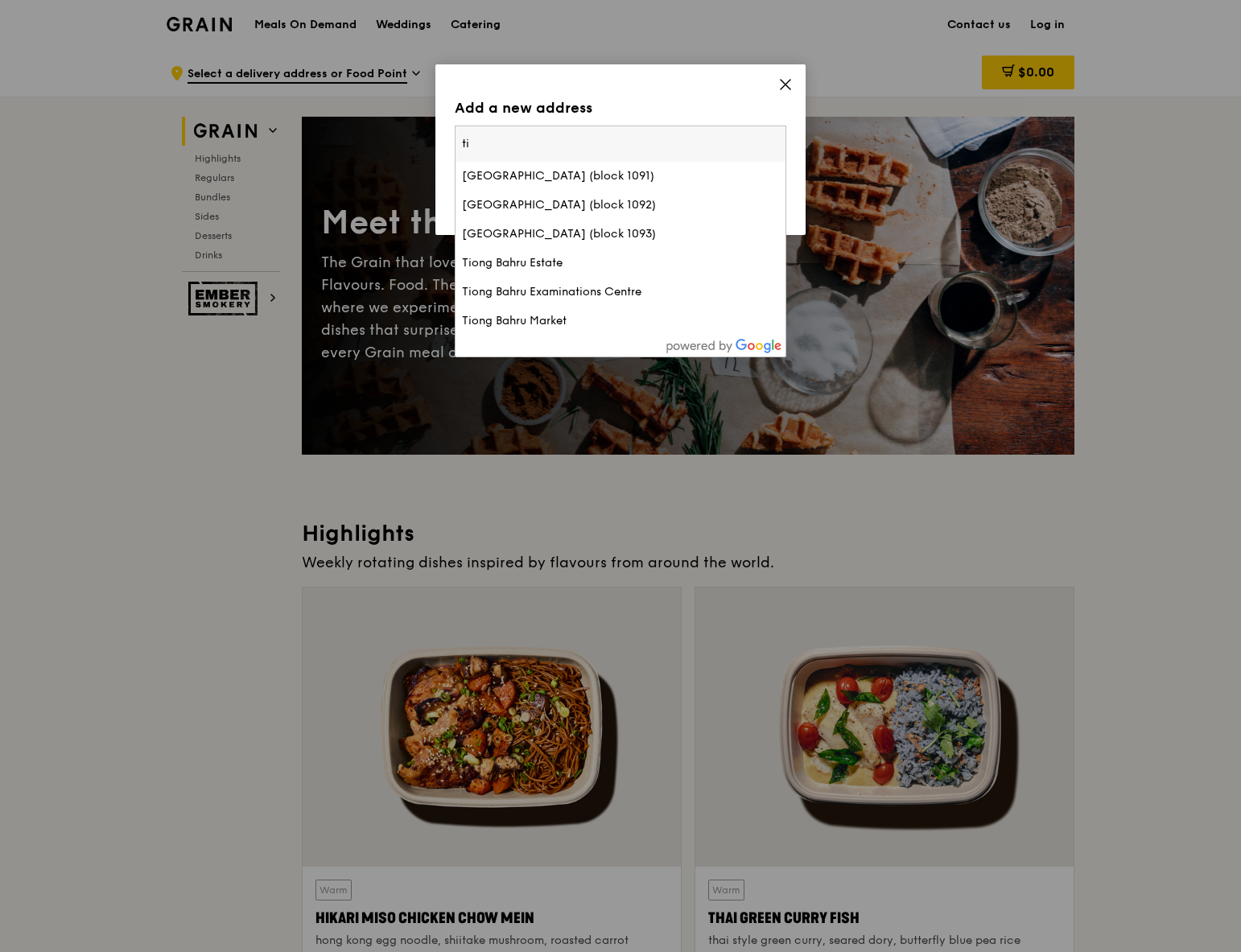
type input "t"
type input "one raffles"
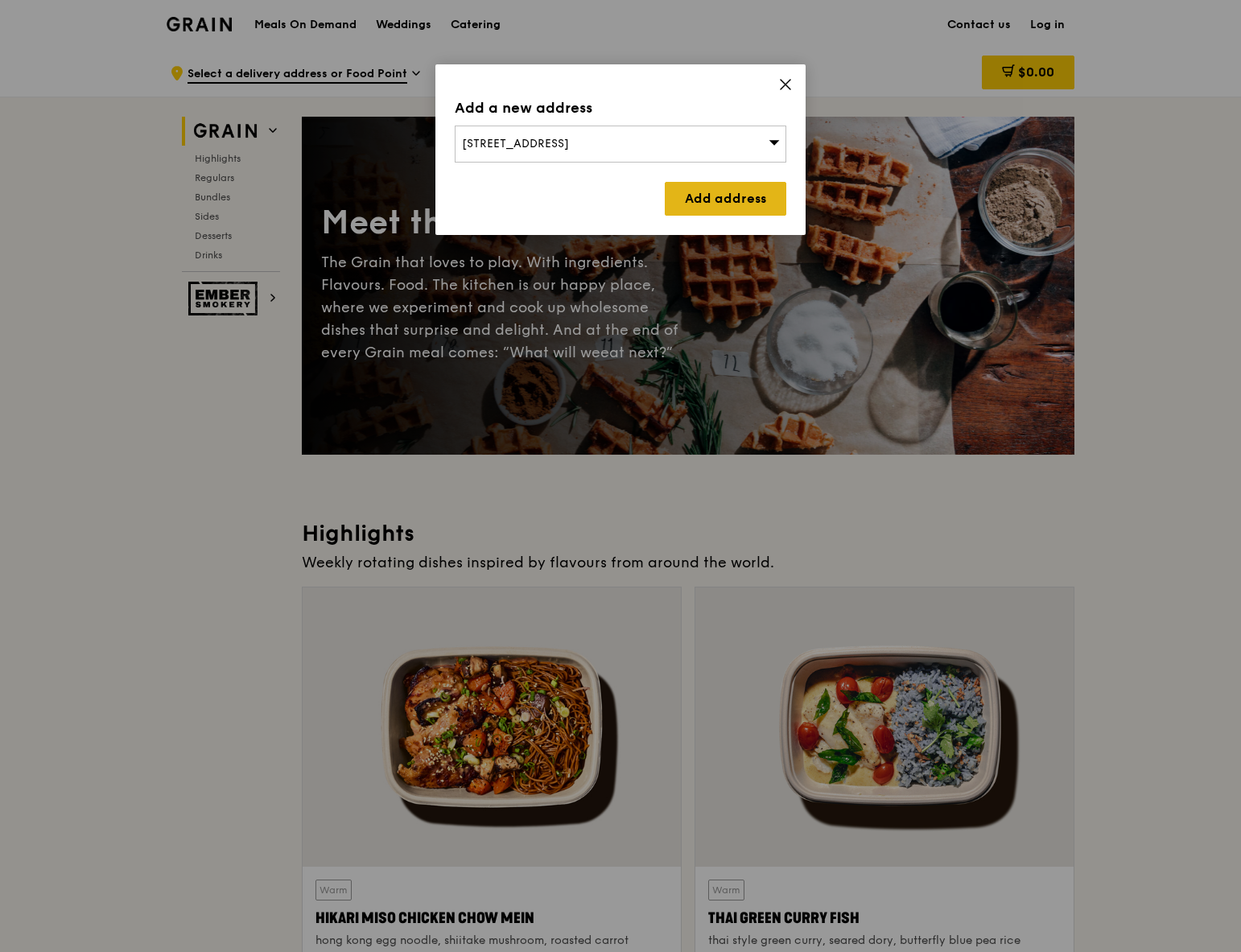
click at [760, 194] on link "Add address" at bounding box center [725, 199] width 122 height 34
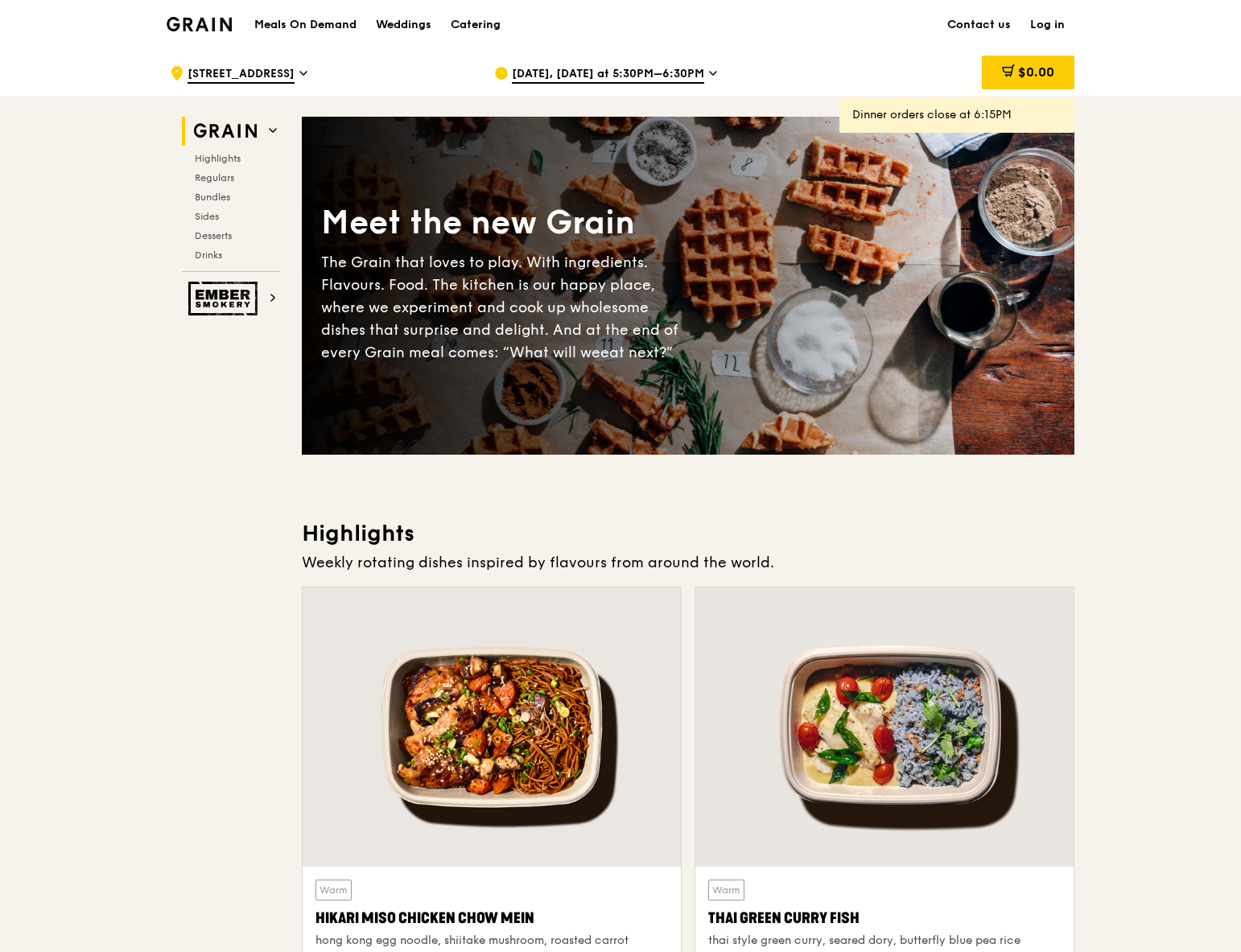
click at [677, 72] on span "[DATE], [DATE] at 5:30PM–6:30PM" at bounding box center [609, 75] width 192 height 18
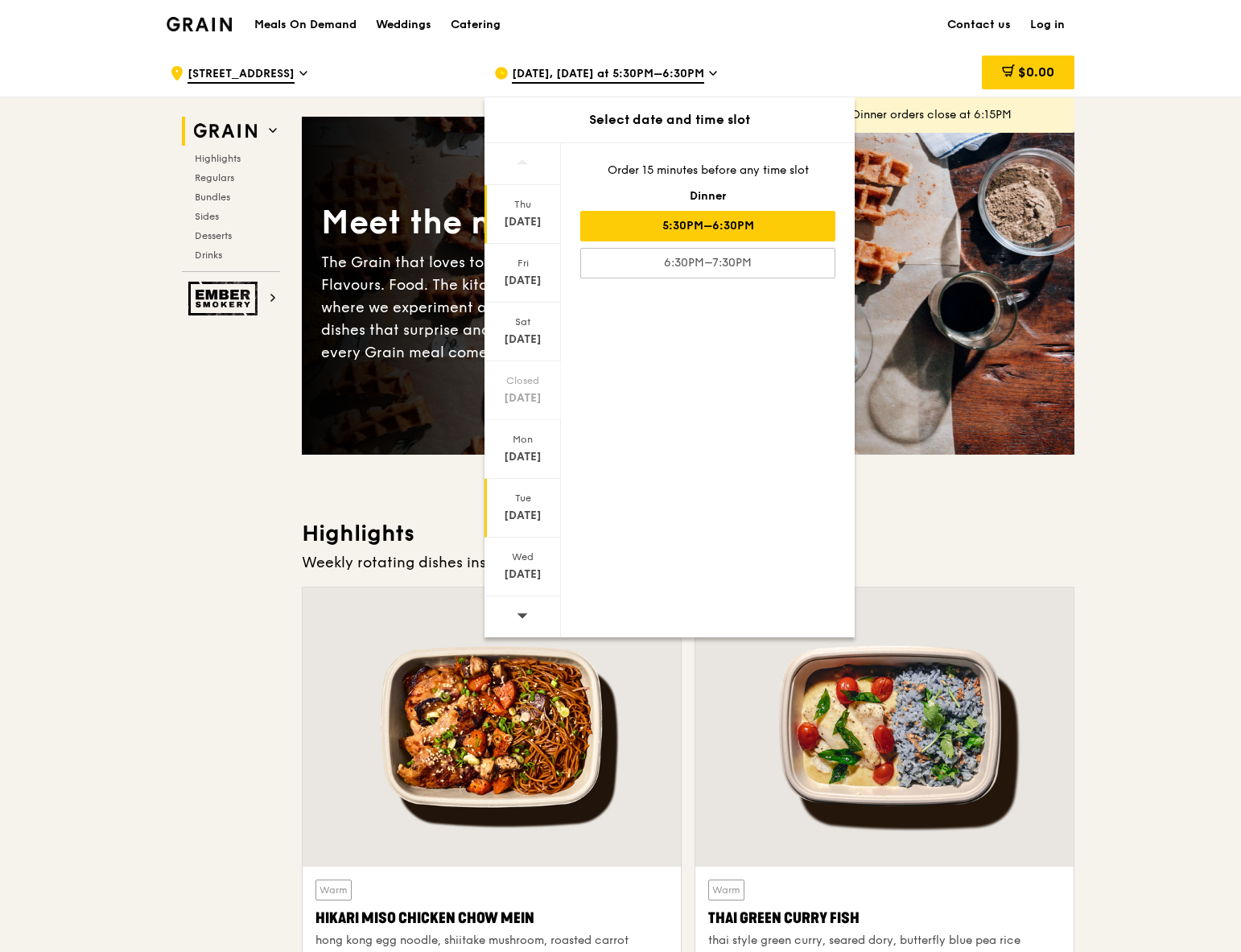
click at [512, 524] on div "[DATE]" at bounding box center [523, 508] width 77 height 59
